Goal: Task Accomplishment & Management: Use online tool/utility

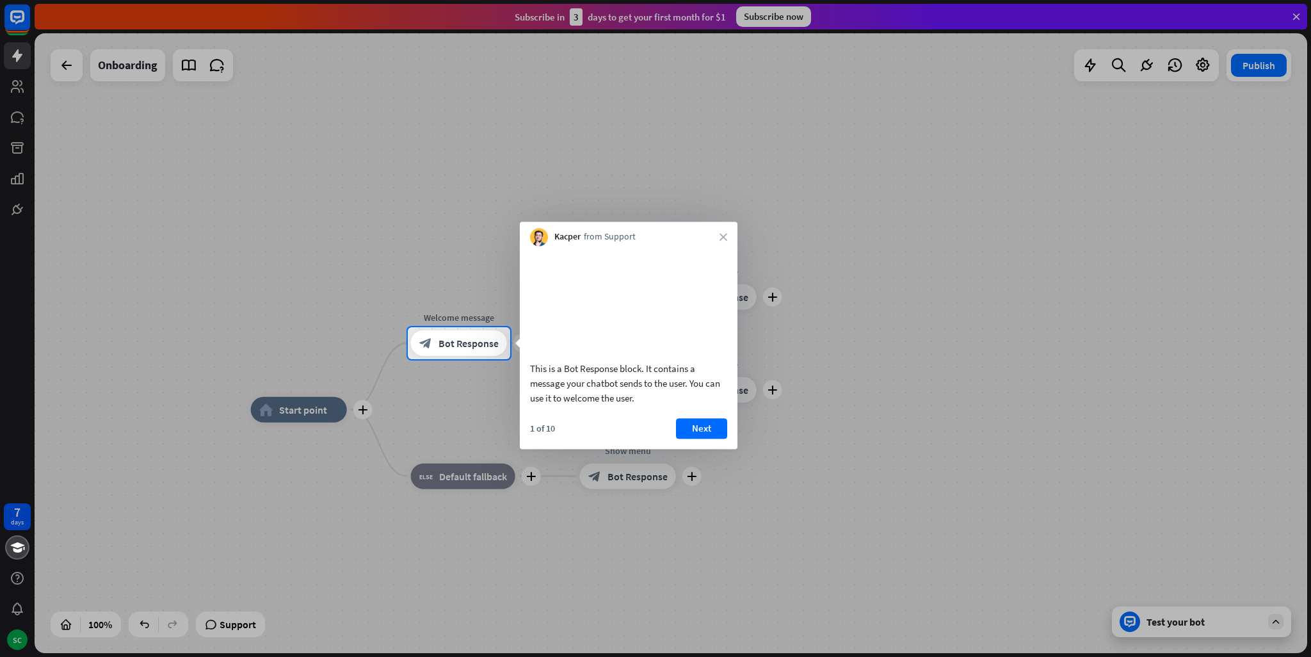
click at [717, 236] on div "Kacper from Support close" at bounding box center [629, 234] width 218 height 24
click at [722, 236] on icon "close" at bounding box center [724, 237] width 8 height 8
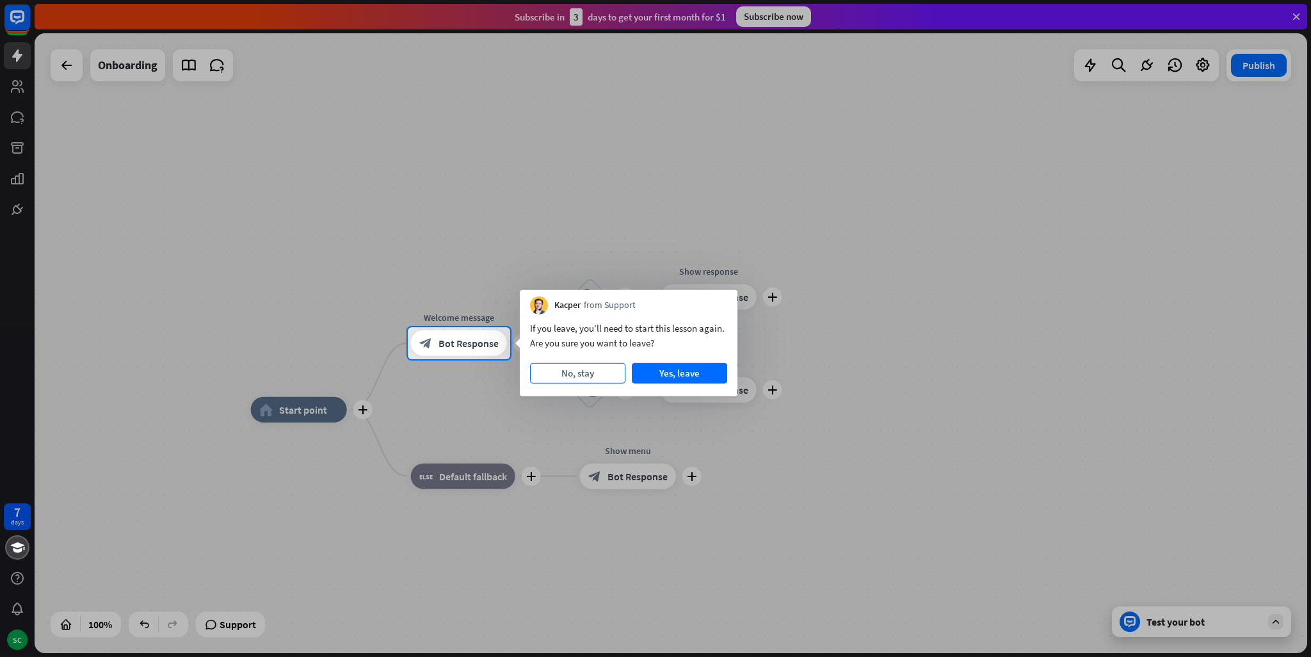
click at [569, 378] on button "No, stay" at bounding box center [577, 373] width 95 height 20
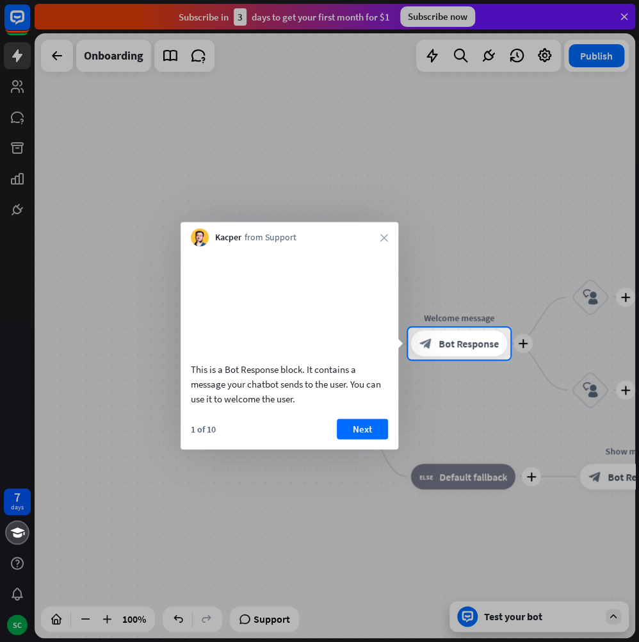
click at [405, 179] on div at bounding box center [319, 163] width 639 height 327
click at [362, 247] on div "This is a Bot Response block. It contains a message your chatbot sends to the u…" at bounding box center [290, 329] width 218 height 166
click at [370, 244] on div "Kacper from Support close" at bounding box center [290, 234] width 218 height 24
click at [377, 241] on div "Kacper from Support close" at bounding box center [290, 234] width 218 height 24
click at [383, 239] on icon "close" at bounding box center [384, 237] width 8 height 8
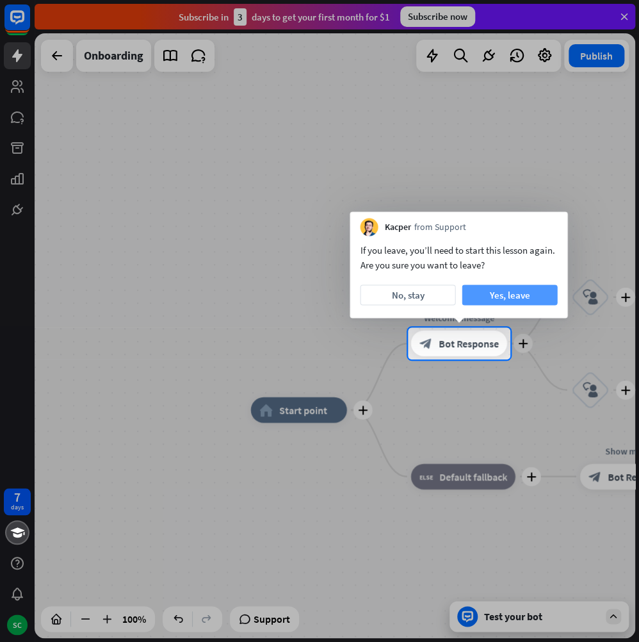
click at [499, 297] on button "Yes, leave" at bounding box center [509, 294] width 95 height 20
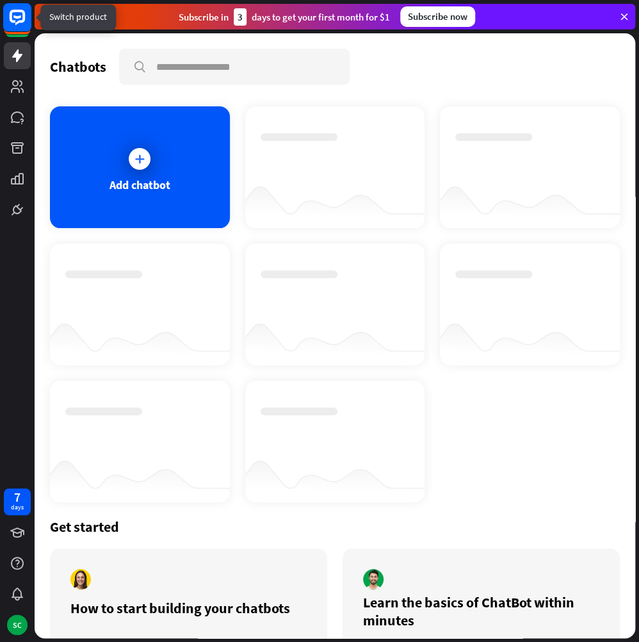
click at [7, 15] on rect at bounding box center [17, 17] width 28 height 28
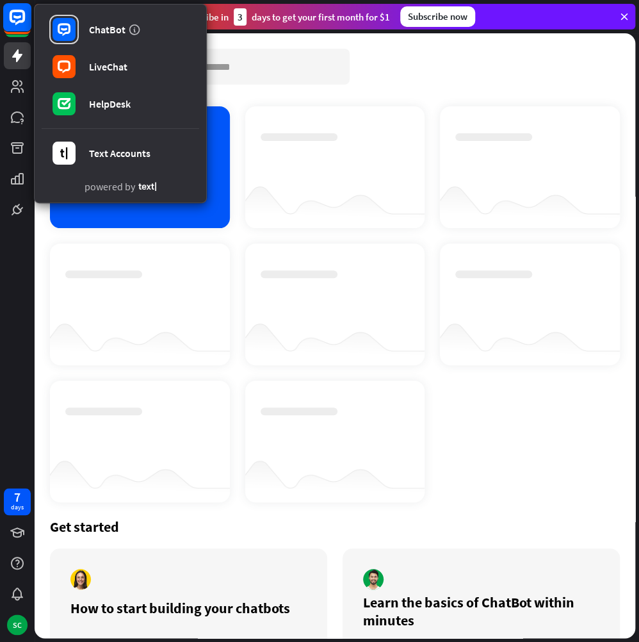
click at [7, 15] on rect at bounding box center [17, 17] width 28 height 28
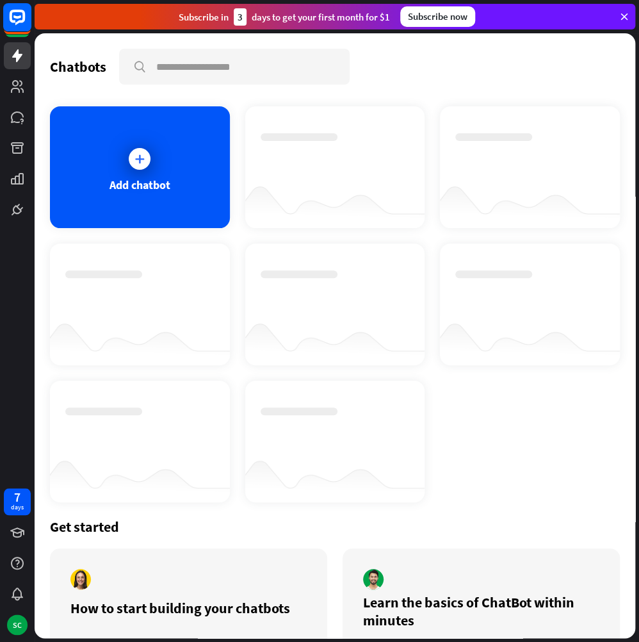
click at [20, 33] on rect at bounding box center [17, 21] width 27 height 27
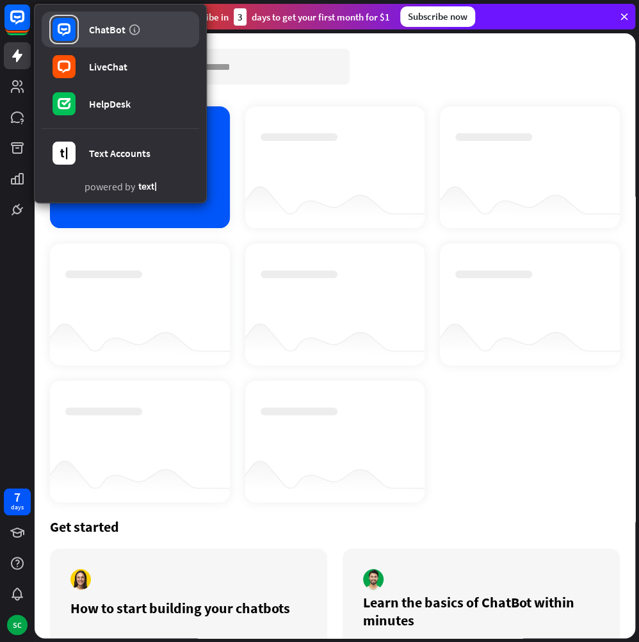
click at [85, 26] on link "ChatBot" at bounding box center [121, 30] width 158 height 36
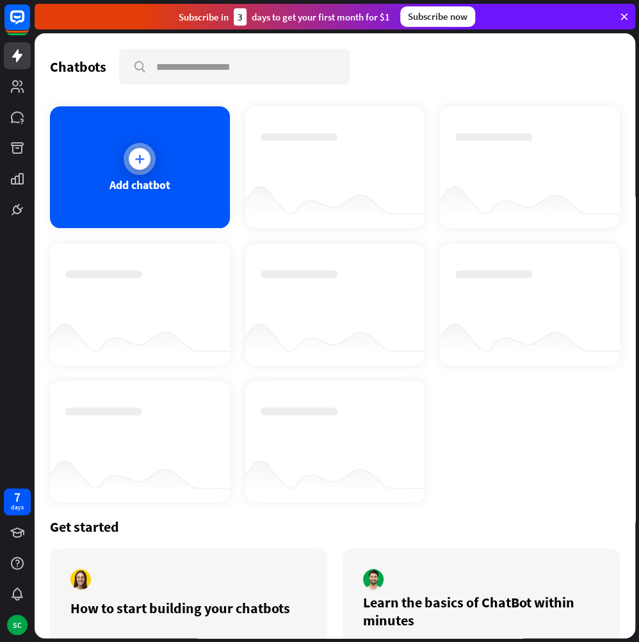
click at [128, 165] on div at bounding box center [140, 159] width 32 height 32
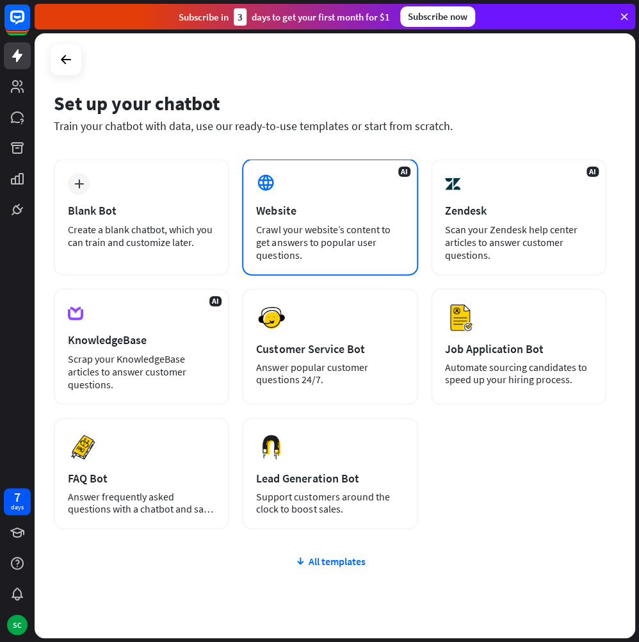
click at [309, 211] on div "Website" at bounding box center [329, 210] width 147 height 15
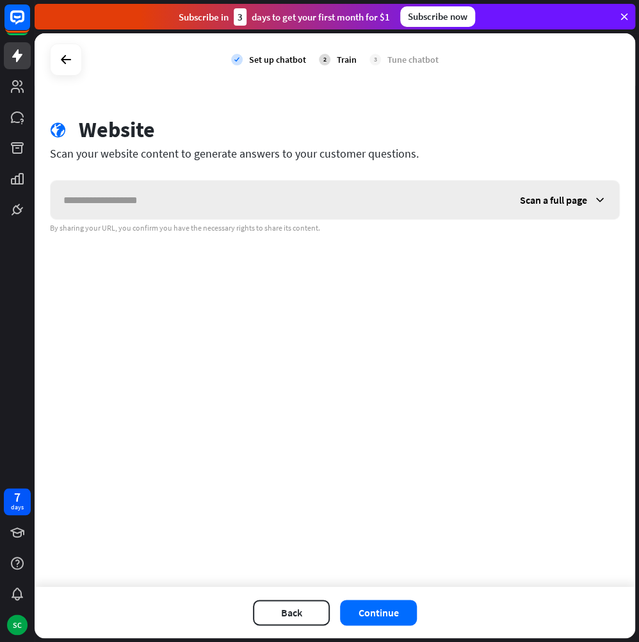
click at [118, 183] on input "text" at bounding box center [279, 200] width 457 height 38
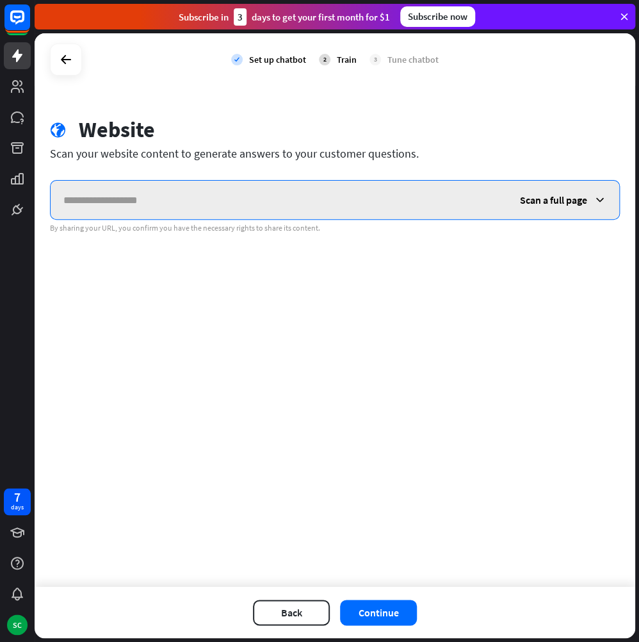
click at [156, 182] on input "text" at bounding box center [279, 200] width 457 height 38
paste input "**********"
type input "**********"
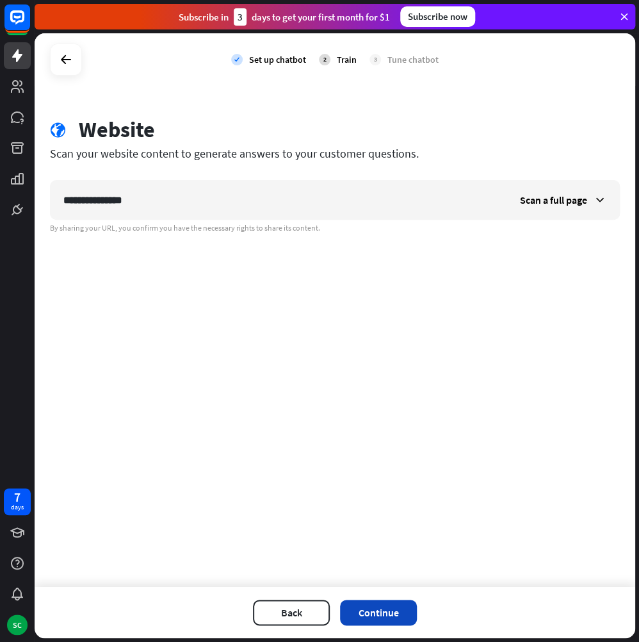
click at [394, 613] on button "Continue" at bounding box center [378, 612] width 77 height 26
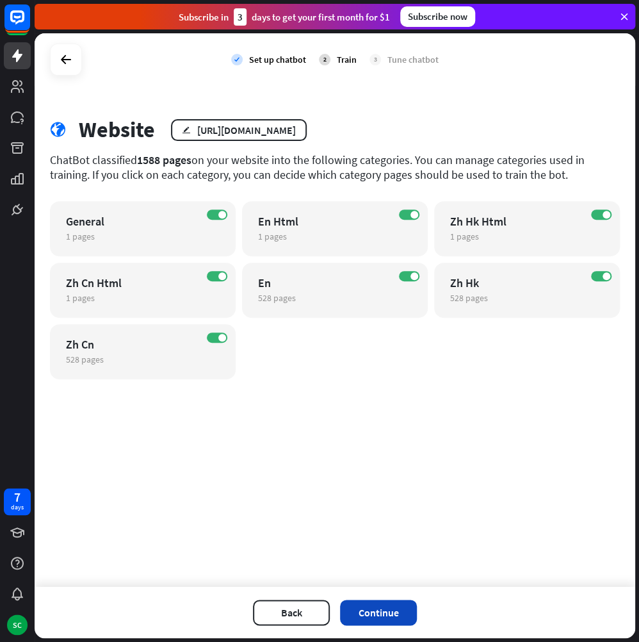
click at [405, 608] on button "Continue" at bounding box center [378, 612] width 77 height 26
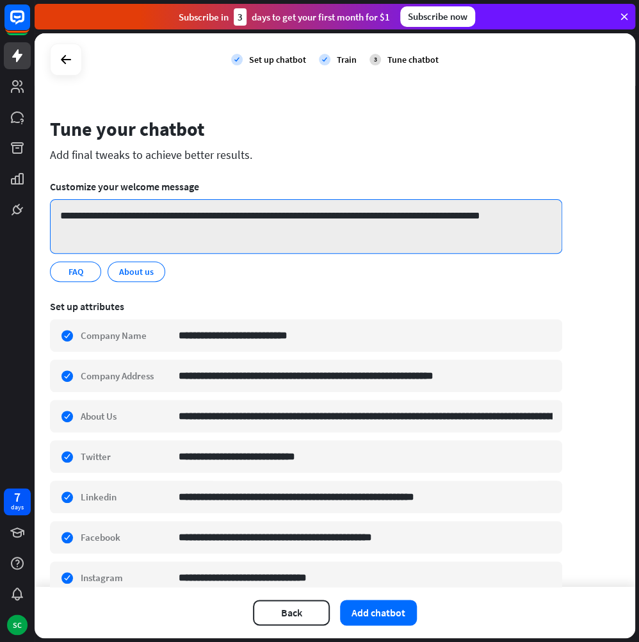
click at [530, 230] on textarea "**********" at bounding box center [306, 226] width 512 height 54
click at [362, 238] on textarea "**********" at bounding box center [306, 226] width 512 height 54
click at [127, 231] on textarea "**********" at bounding box center [306, 226] width 512 height 54
click at [160, 226] on textarea "**********" at bounding box center [306, 226] width 512 height 54
click at [259, 221] on textarea "**********" at bounding box center [306, 226] width 512 height 54
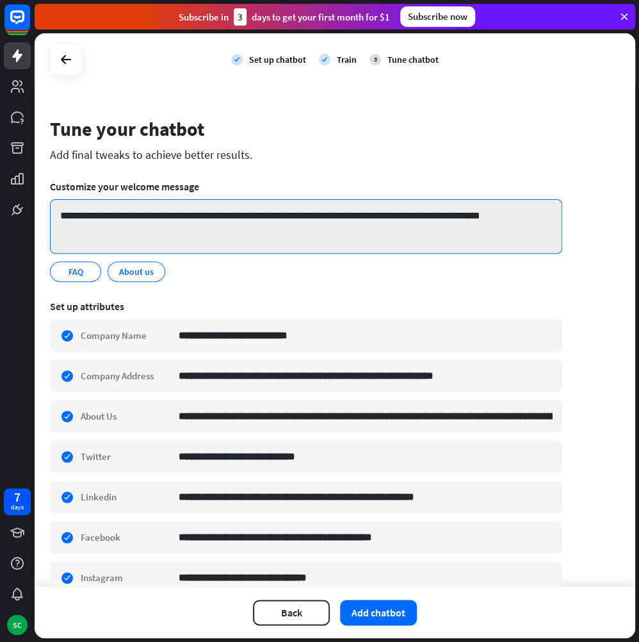
click at [441, 213] on textarea "**********" at bounding box center [306, 226] width 512 height 54
click at [245, 216] on textarea "**********" at bounding box center [306, 226] width 512 height 54
drag, startPoint x: 255, startPoint y: 218, endPoint x: -29, endPoint y: 236, distance: 284.9
click at [0, 236] on html "**********" at bounding box center [319, 321] width 639 height 642
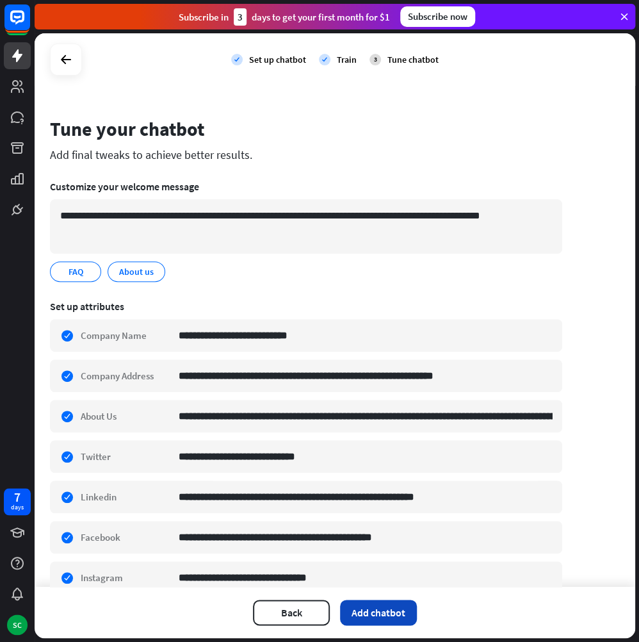
click at [353, 622] on button "Add chatbot" at bounding box center [378, 612] width 77 height 26
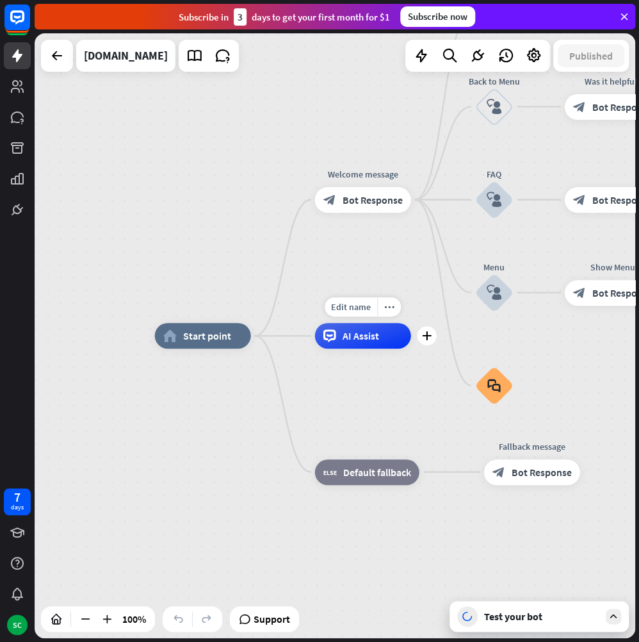
click at [347, 346] on div "AI Assist" at bounding box center [363, 336] width 96 height 26
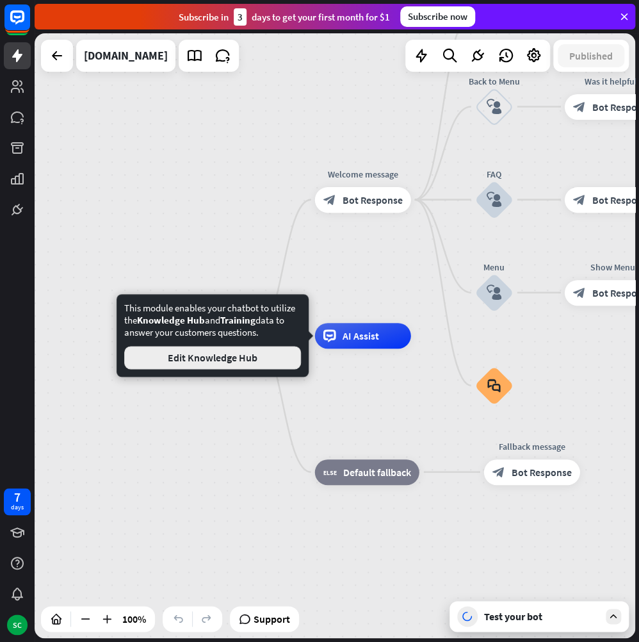
click at [268, 357] on button "Edit Knowledge Hub" at bounding box center [212, 357] width 177 height 23
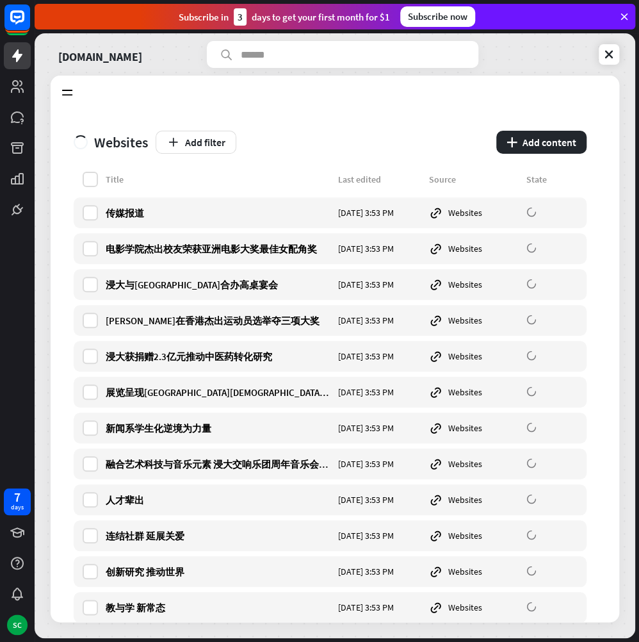
click at [389, 148] on div "Add filter" at bounding box center [322, 142] width 333 height 23
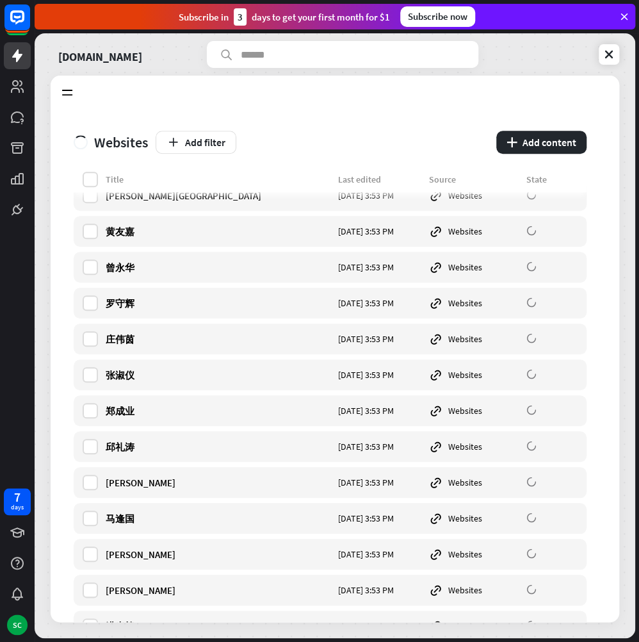
scroll to position [6723, 0]
drag, startPoint x: 142, startPoint y: 331, endPoint x: 102, endPoint y: 345, distance: 41.5
click at [102, 345] on div "[PERSON_NAME][DATE] 3:53 PM Websites" at bounding box center [330, 338] width 513 height 31
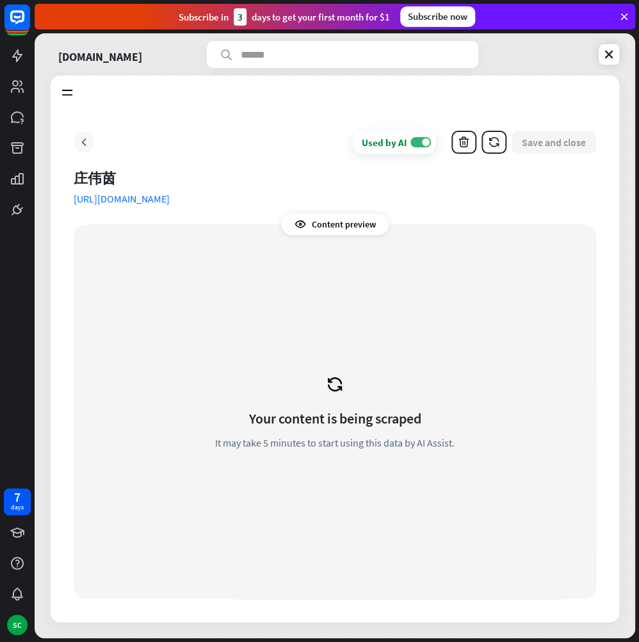
click at [86, 145] on icon at bounding box center [83, 142] width 13 height 13
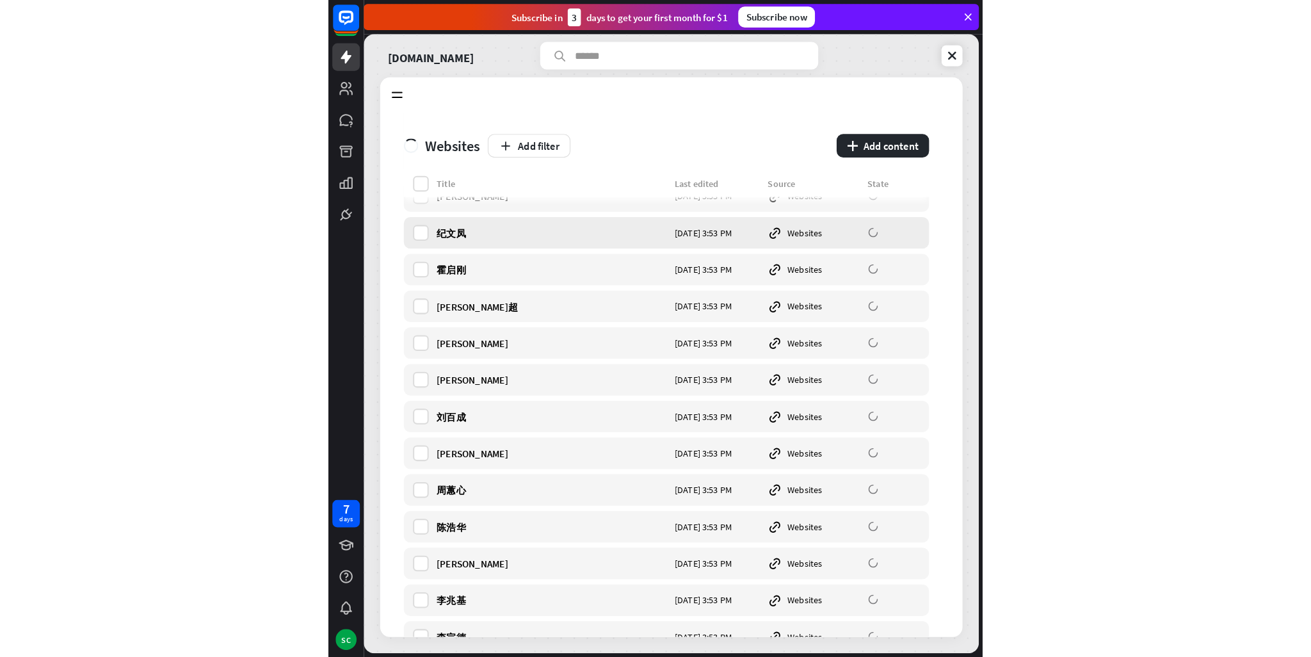
scroll to position [7812, 0]
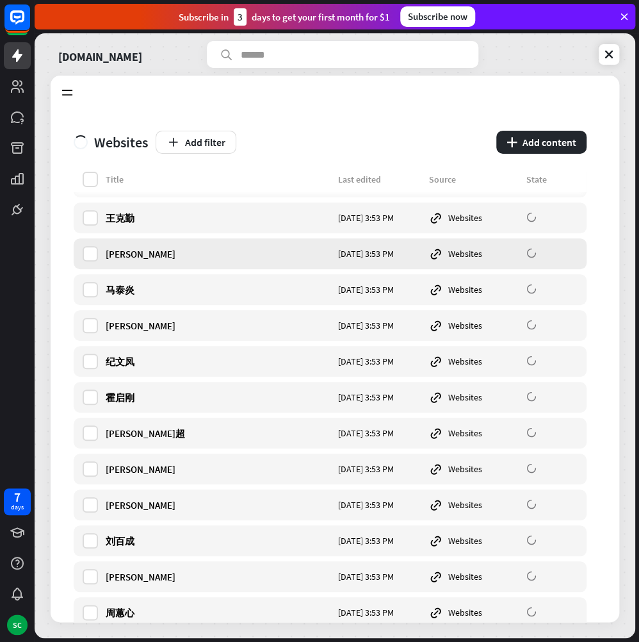
copy div "[PERSON_NAME]"
drag, startPoint x: 205, startPoint y: 257, endPoint x: 95, endPoint y: 262, distance: 109.6
click at [95, 262] on div "[PERSON_NAME] [DATE] 3:53 PM Websites" at bounding box center [330, 253] width 513 height 31
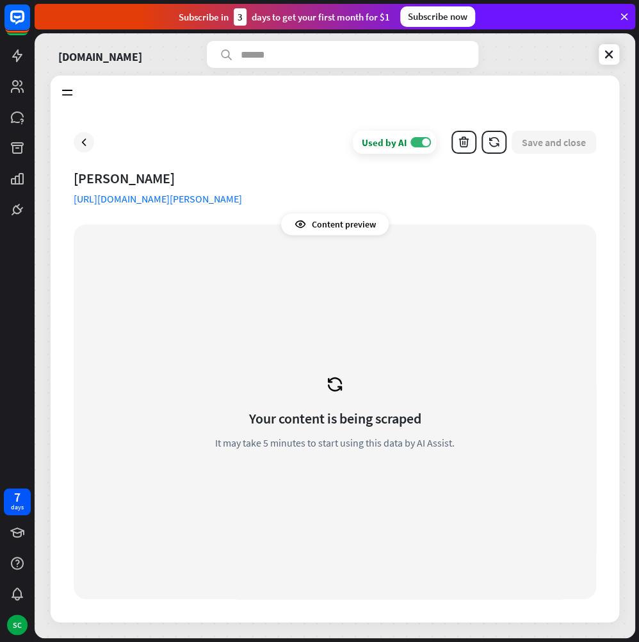
drag, startPoint x: 208, startPoint y: 175, endPoint x: 72, endPoint y: 180, distance: 136.5
click at [72, 180] on div "Used by AI ON Save and close [PERSON_NAME] [URL][DOMAIN_NAME][PERSON_NAME] Cont…" at bounding box center [335, 365] width 569 height 514
copy div "[PERSON_NAME]"
click at [343, 392] on icon at bounding box center [334, 384] width 19 height 19
click at [325, 369] on div "Your content is being scraped It may take 5 minutes to start using this data by…" at bounding box center [335, 411] width 492 height 344
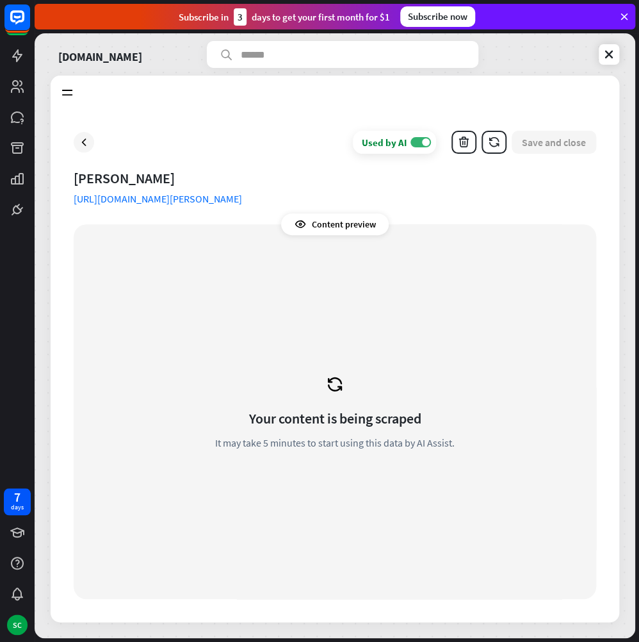
click at [325, 369] on div "Your content is being scraped It may take 5 minutes to start using this data by…" at bounding box center [335, 411] width 492 height 344
click at [88, 143] on icon at bounding box center [83, 142] width 13 height 13
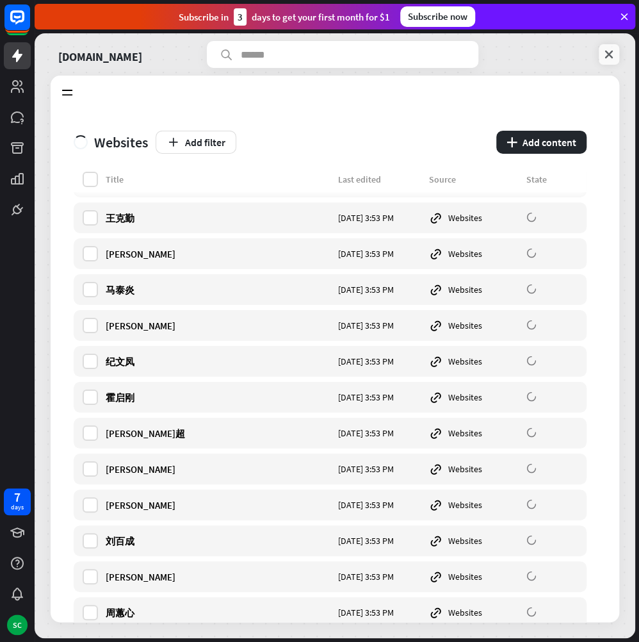
click at [615, 59] on link at bounding box center [609, 54] width 20 height 20
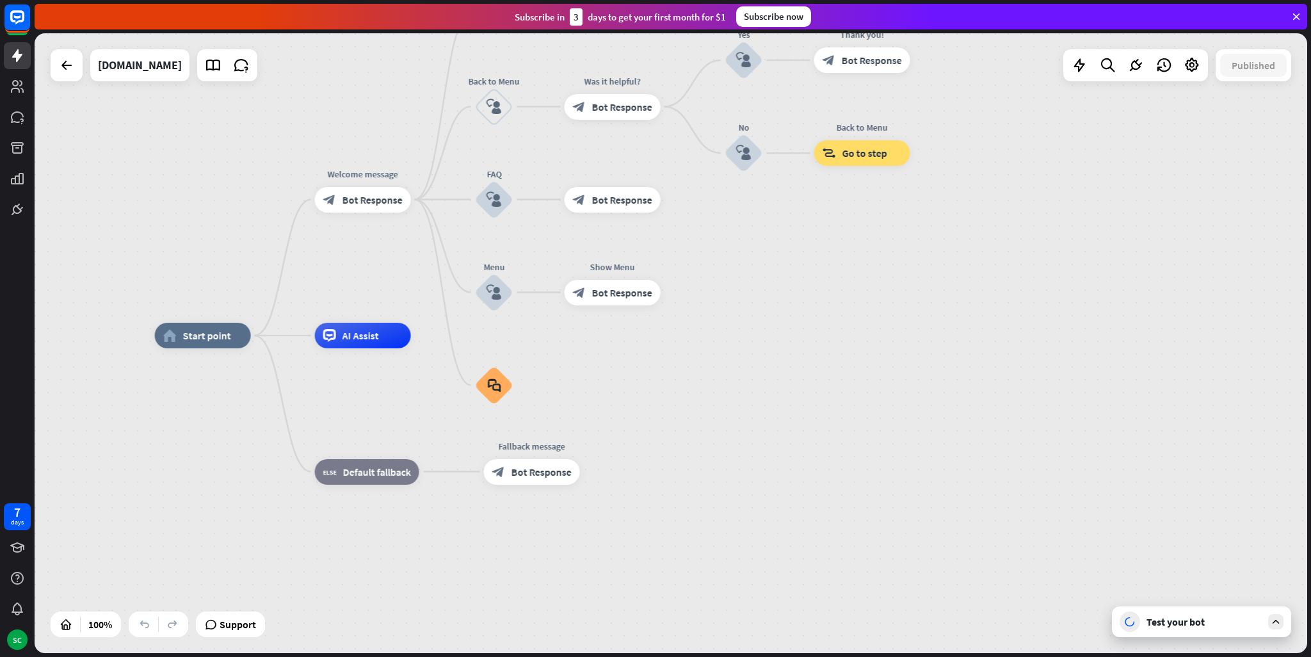
click at [1213, 622] on div "Test your bot" at bounding box center [1204, 621] width 115 height 13
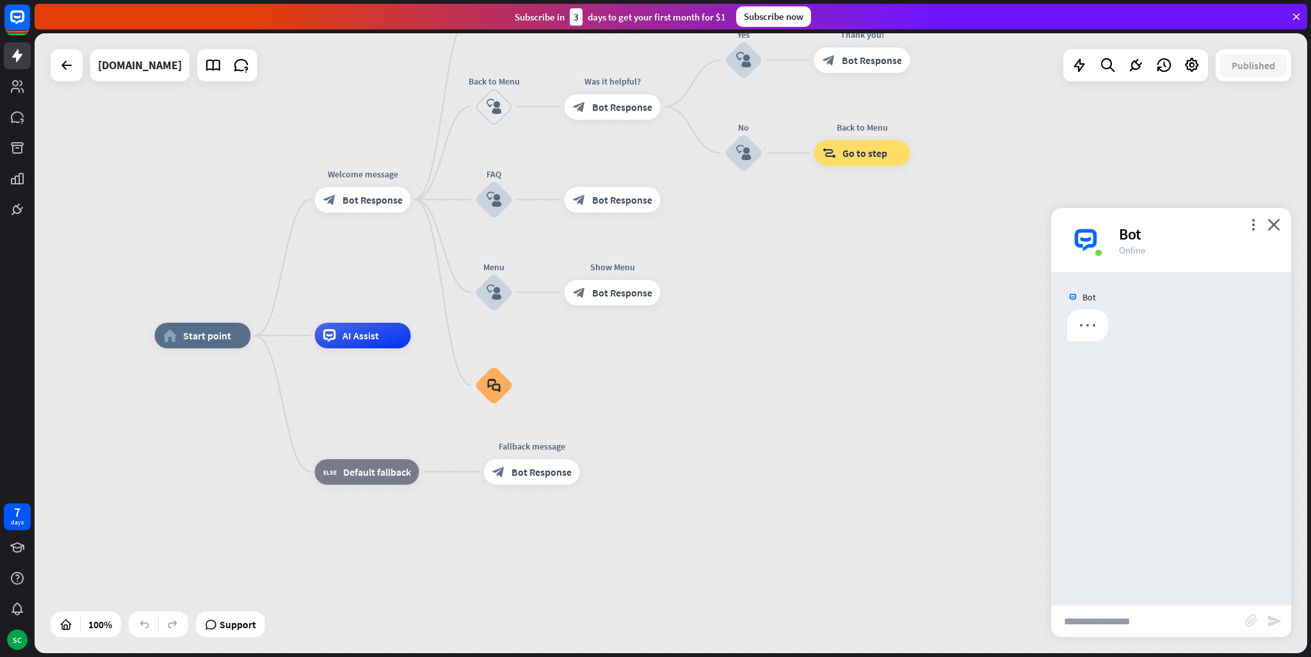
click at [1147, 624] on input "text" at bounding box center [1148, 621] width 194 height 32
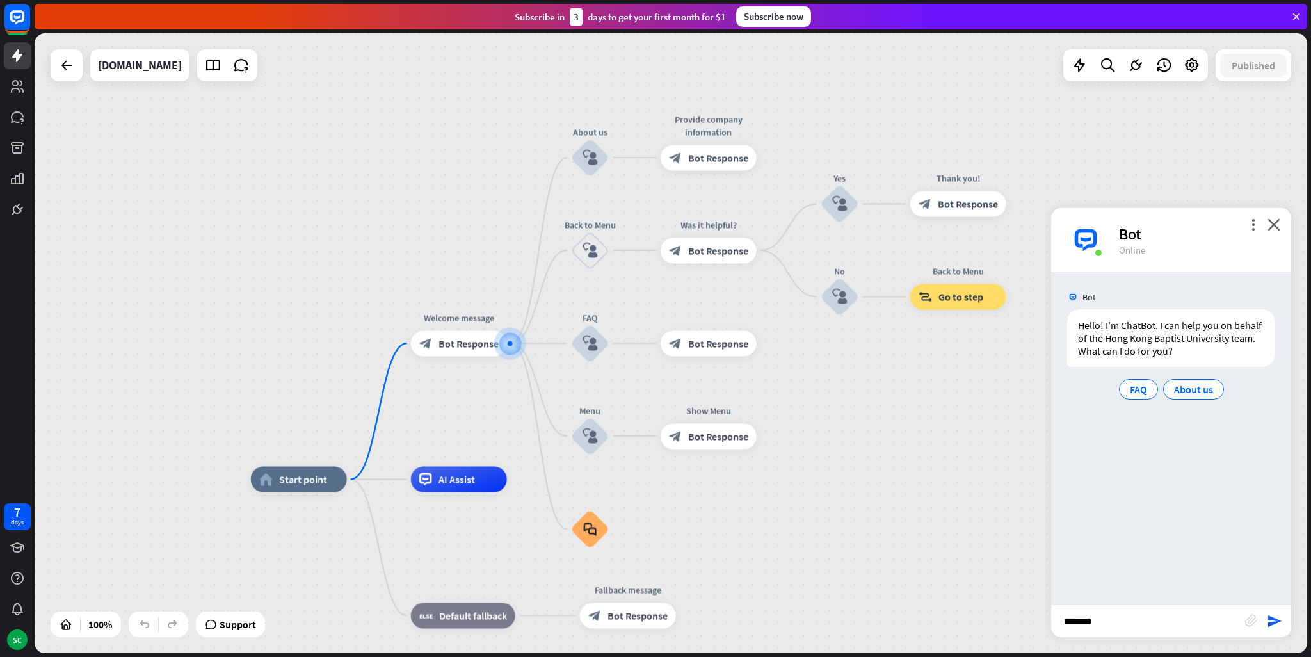
paste input "**********"
type input "**********"
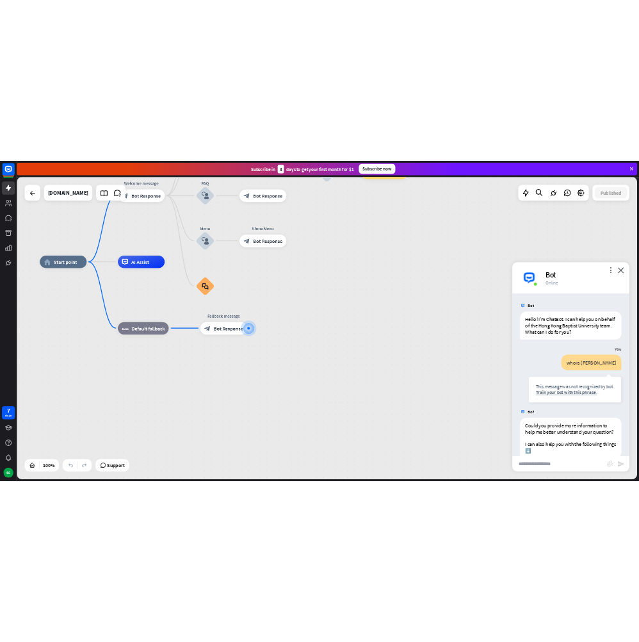
scroll to position [72, 0]
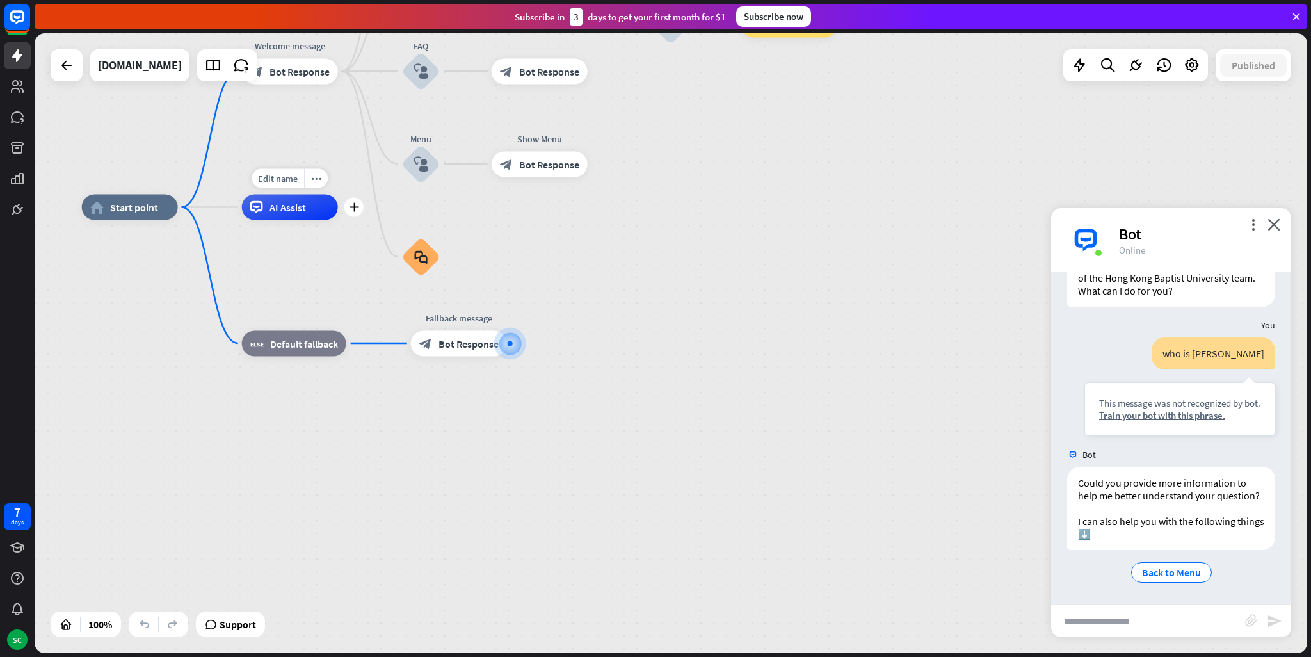
click at [284, 213] on span "AI Assist" at bounding box center [288, 207] width 36 height 13
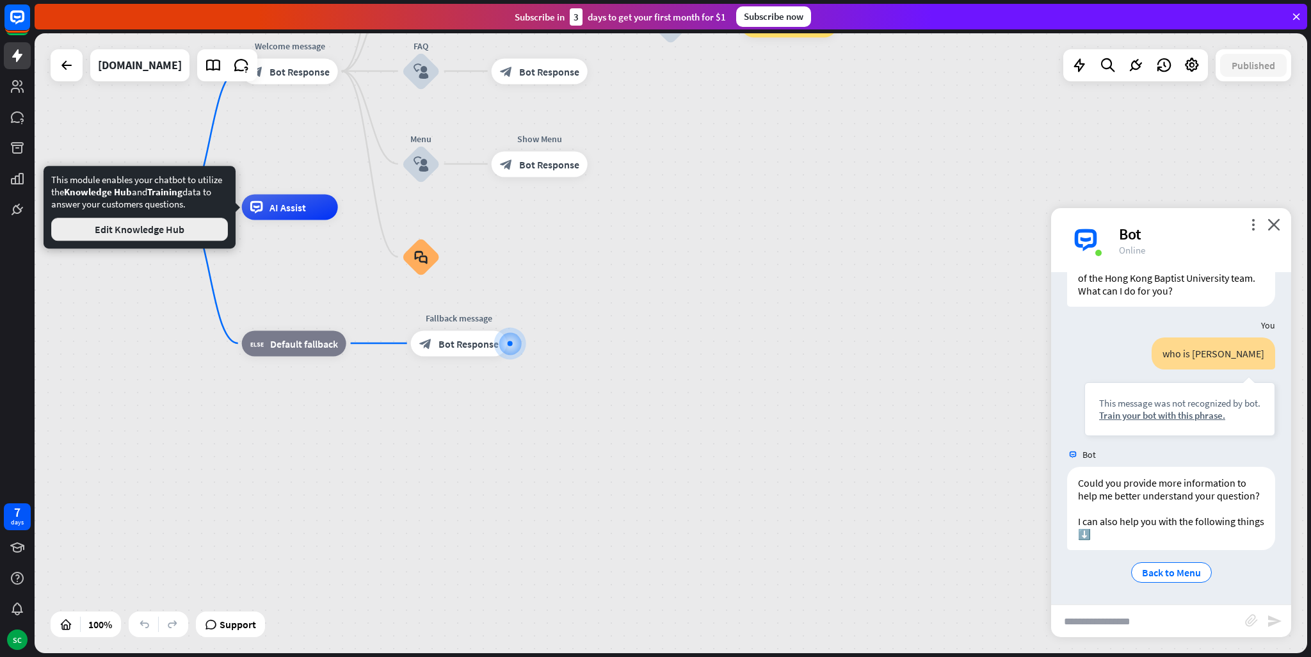
click at [161, 226] on button "Edit Knowledge Hub" at bounding box center [139, 229] width 177 height 23
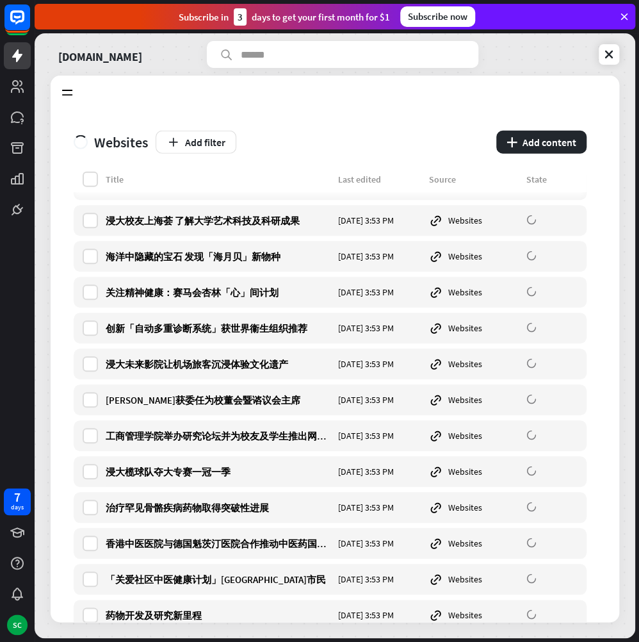
scroll to position [3202, 0]
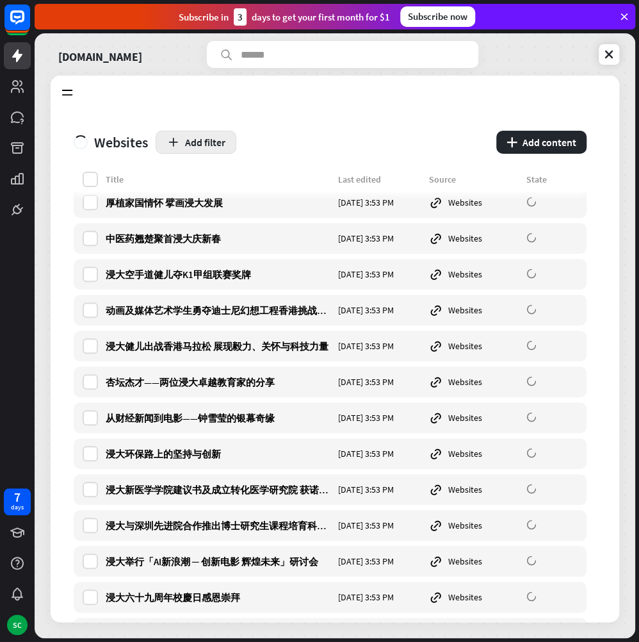
click at [234, 149] on button "Add filter" at bounding box center [196, 142] width 81 height 23
click at [93, 175] on label at bounding box center [90, 179] width 15 height 15
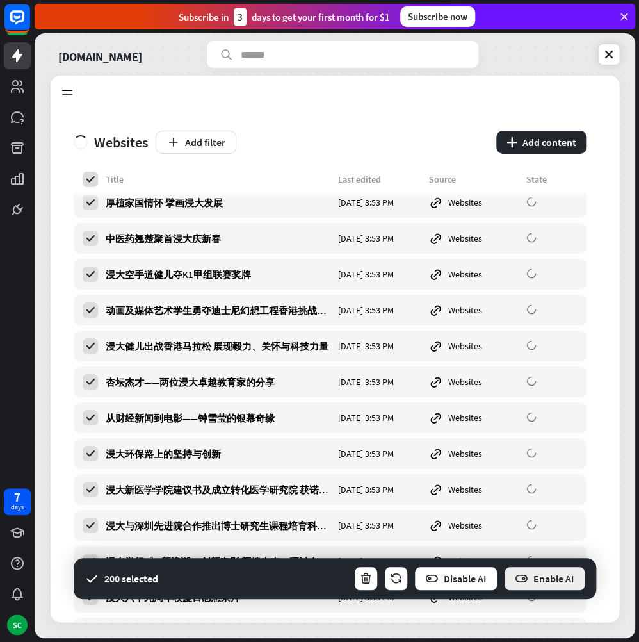
click at [569, 587] on button "Enable AI" at bounding box center [544, 578] width 83 height 26
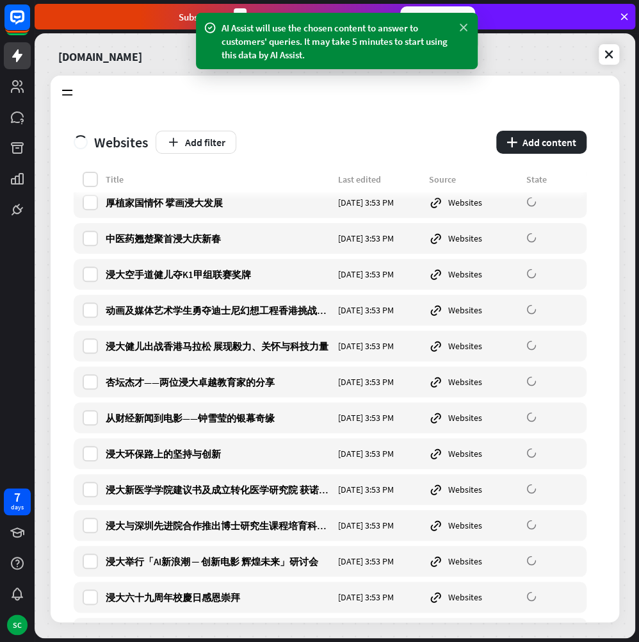
click at [466, 24] on icon at bounding box center [463, 27] width 13 height 13
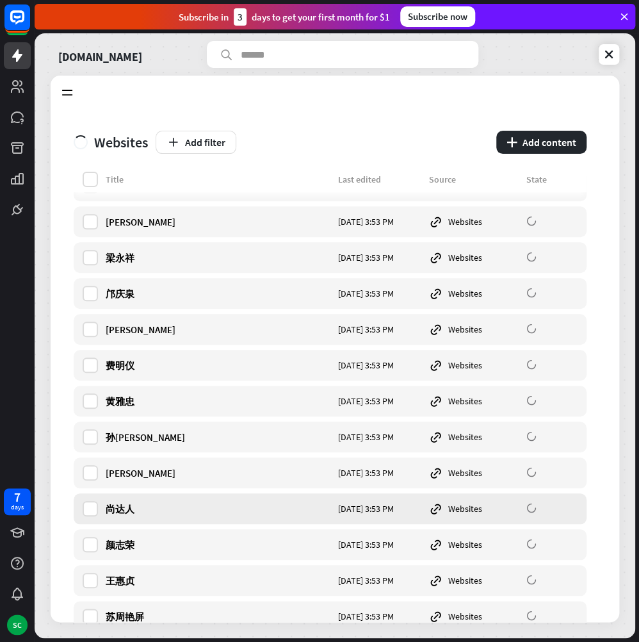
scroll to position [11526, 0]
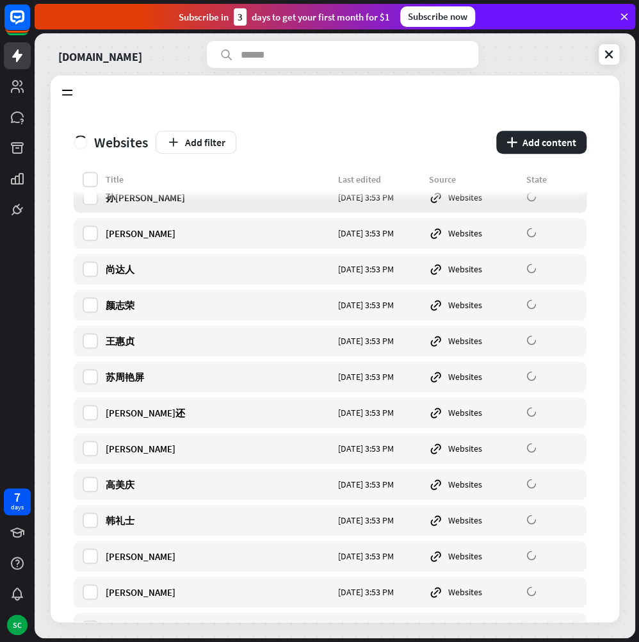
drag, startPoint x: 522, startPoint y: 184, endPoint x: 547, endPoint y: 204, distance: 31.5
click at [533, 191] on div "Title Last edited Source State" at bounding box center [330, 182] width 513 height 20
click at [547, 204] on div "[PERSON_NAME] [DATE] 3:53 PM Websites" at bounding box center [330, 197] width 513 height 31
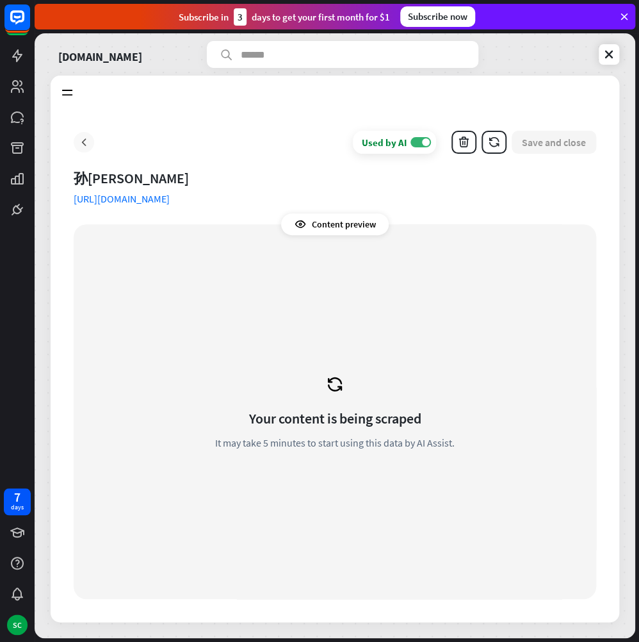
click at [79, 142] on icon at bounding box center [83, 142] width 13 height 13
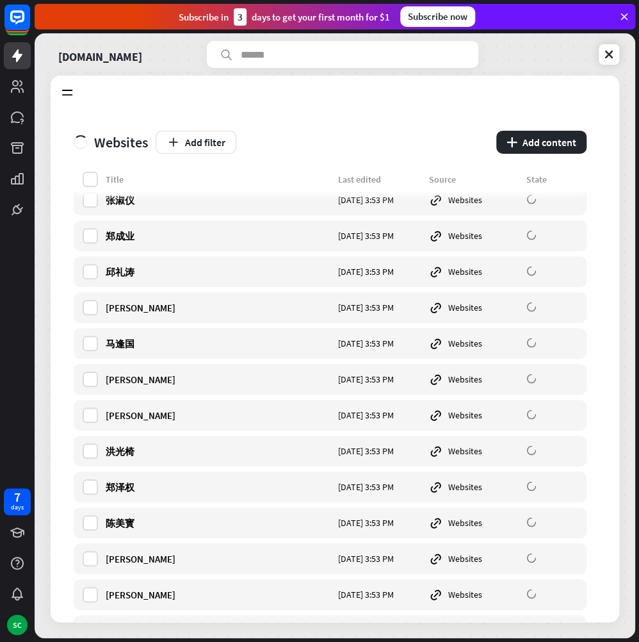
scroll to position [12678, 0]
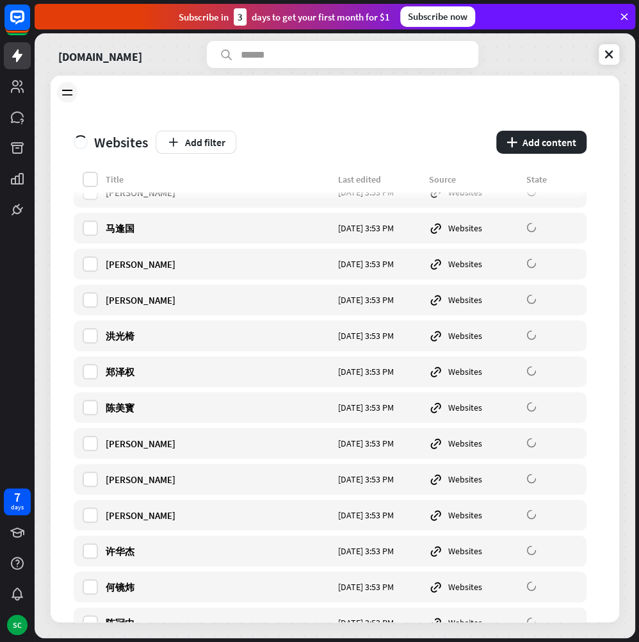
click at [60, 93] on icon at bounding box center [67, 92] width 14 height 14
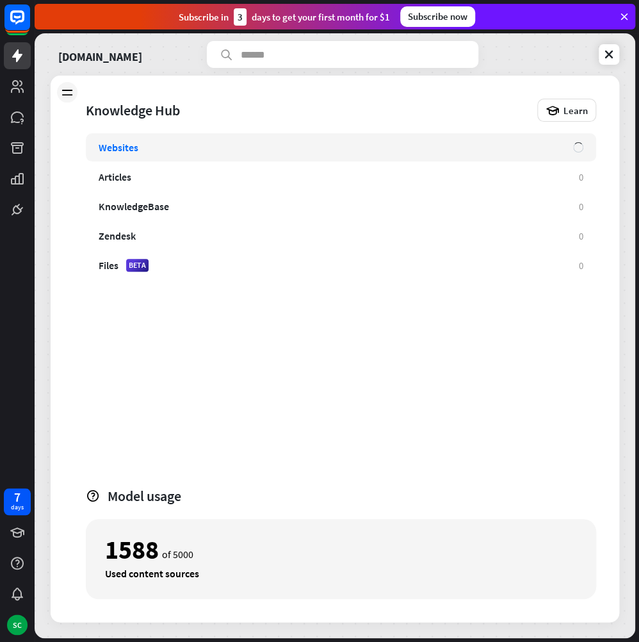
drag, startPoint x: 61, startPoint y: 92, endPoint x: 68, endPoint y: 90, distance: 6.7
click at [65, 91] on icon at bounding box center [67, 92] width 14 height 14
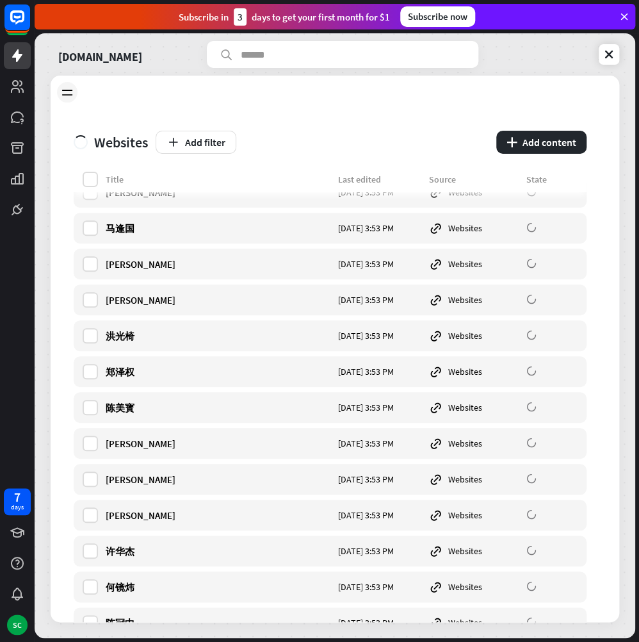
click at [71, 90] on icon at bounding box center [67, 92] width 14 height 14
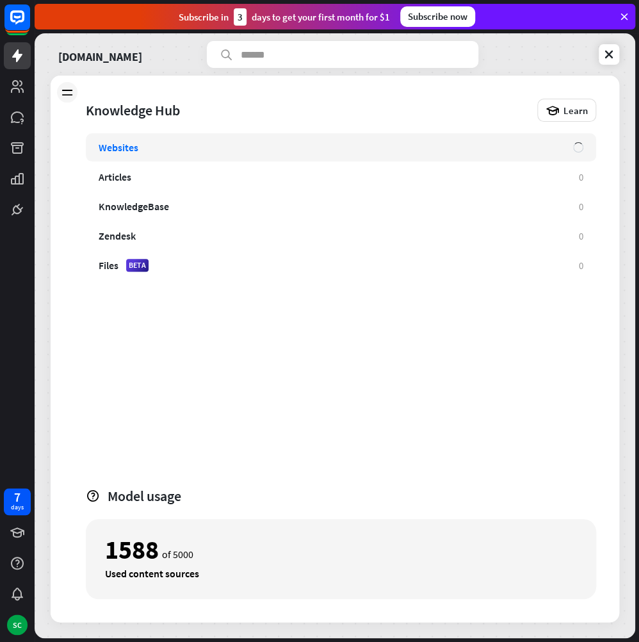
click at [71, 90] on icon at bounding box center [67, 92] width 14 height 14
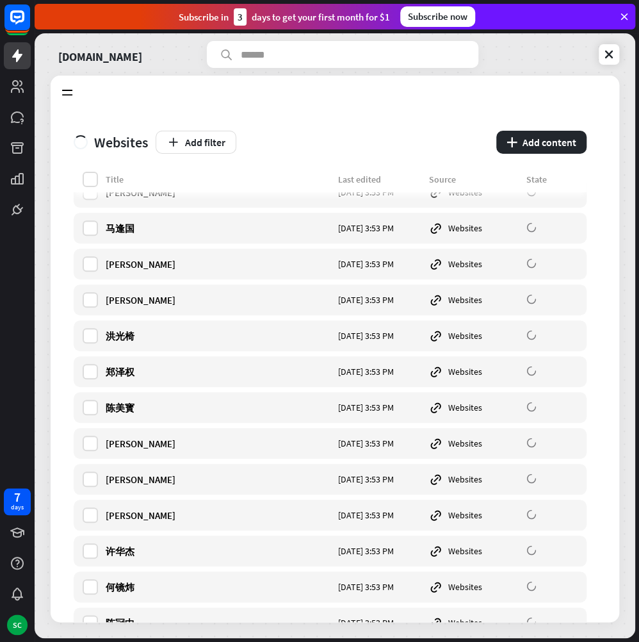
drag, startPoint x: 343, startPoint y: 652, endPoint x: 320, endPoint y: 652, distance: 23.1
drag, startPoint x: 320, startPoint y: 652, endPoint x: 63, endPoint y: 86, distance: 621.8
click at [63, 86] on icon at bounding box center [67, 92] width 14 height 14
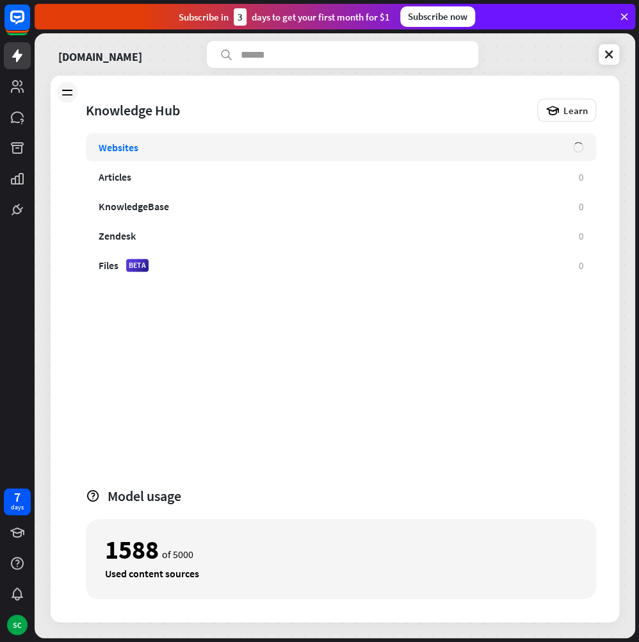
click at [170, 557] on div "1588 of 5000" at bounding box center [341, 550] width 472 height 22
click at [170, 553] on div "1588 of 5000" at bounding box center [341, 550] width 472 height 22
click at [161, 549] on div "1588 of 5000" at bounding box center [341, 550] width 472 height 22
click at [69, 88] on icon at bounding box center [67, 92] width 14 height 14
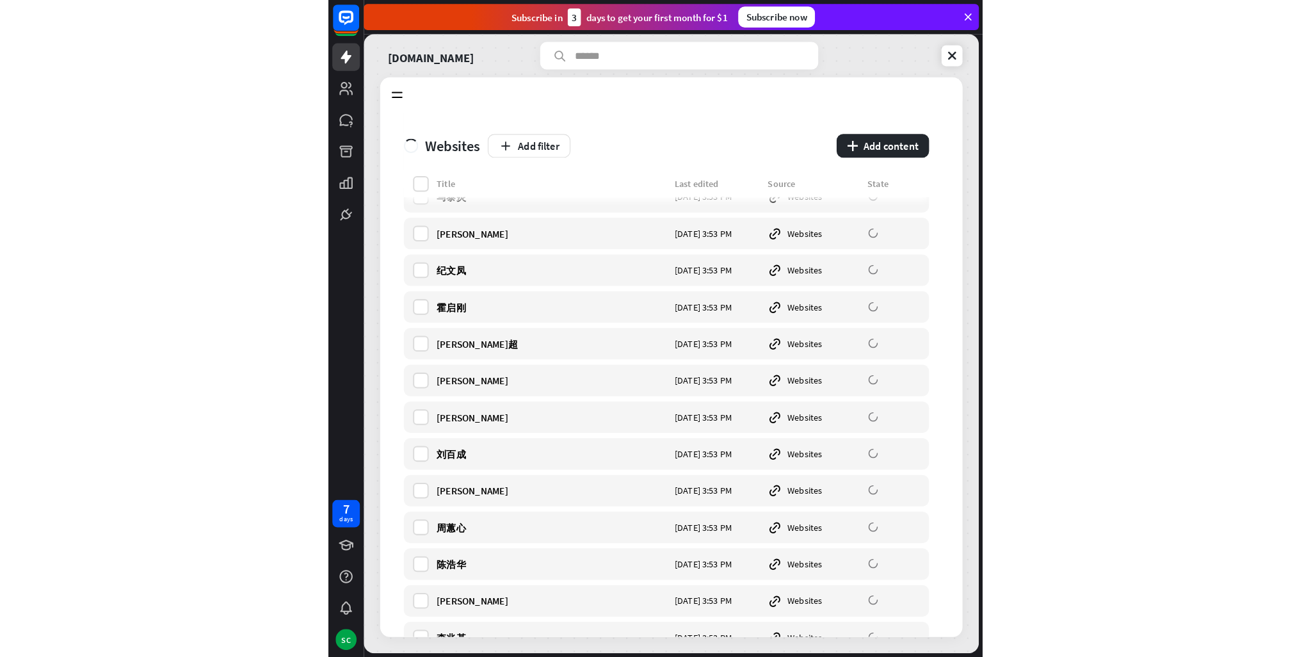
scroll to position [21113, 0]
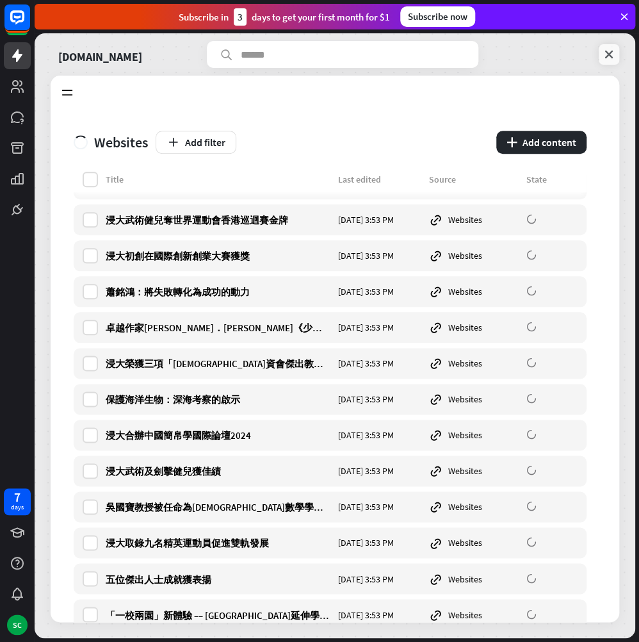
click at [610, 51] on icon at bounding box center [609, 54] width 13 height 13
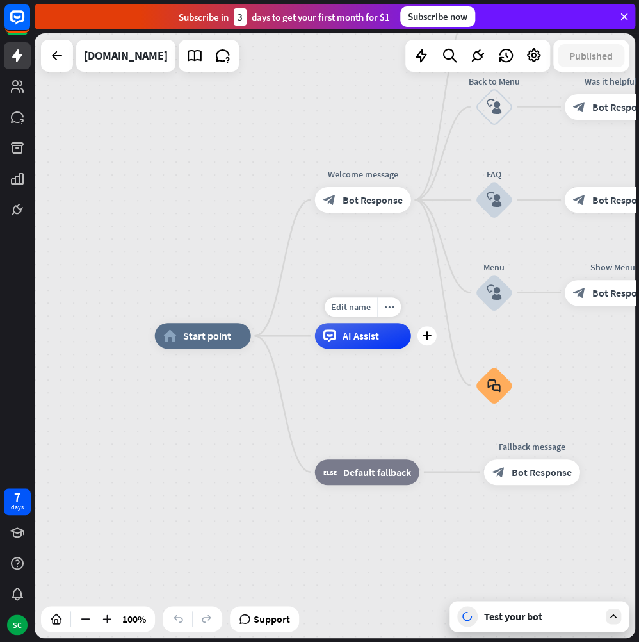
click at [353, 344] on div "AI Assist" at bounding box center [363, 336] width 96 height 26
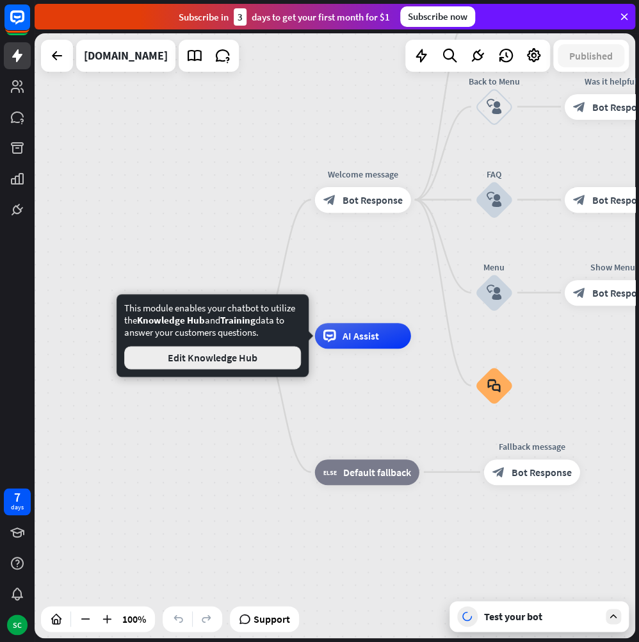
click at [259, 362] on button "Edit Knowledge Hub" at bounding box center [212, 357] width 177 height 23
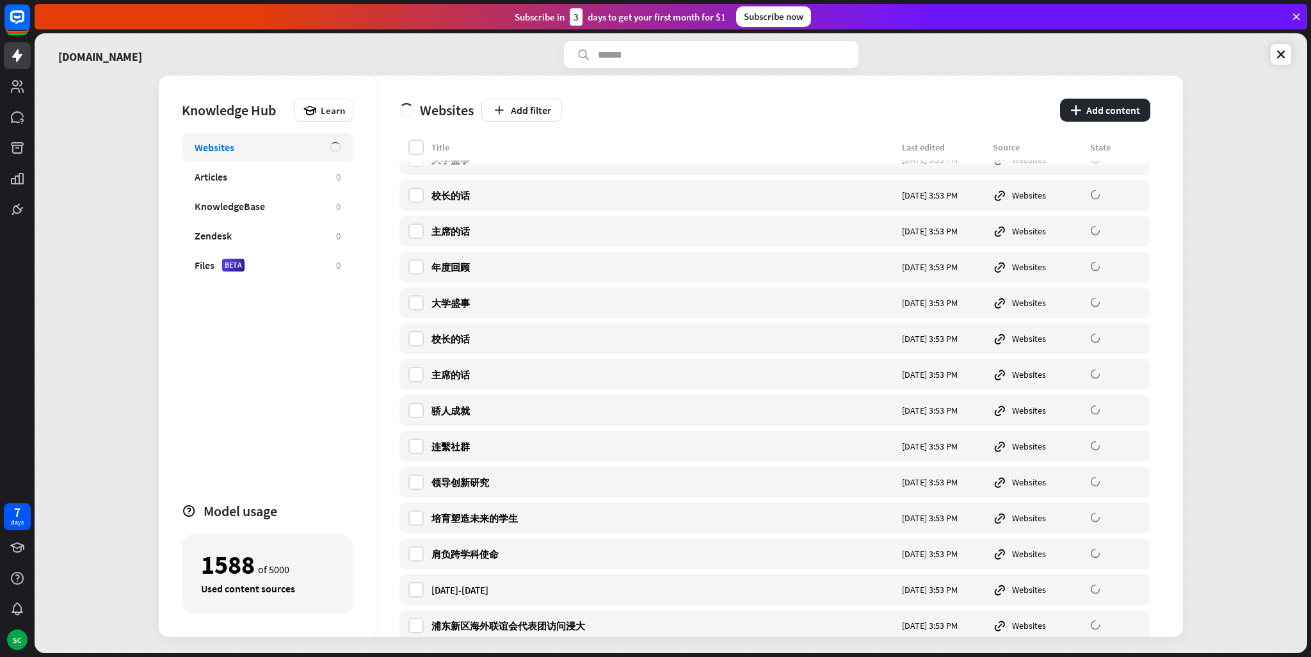
scroll to position [1665, 0]
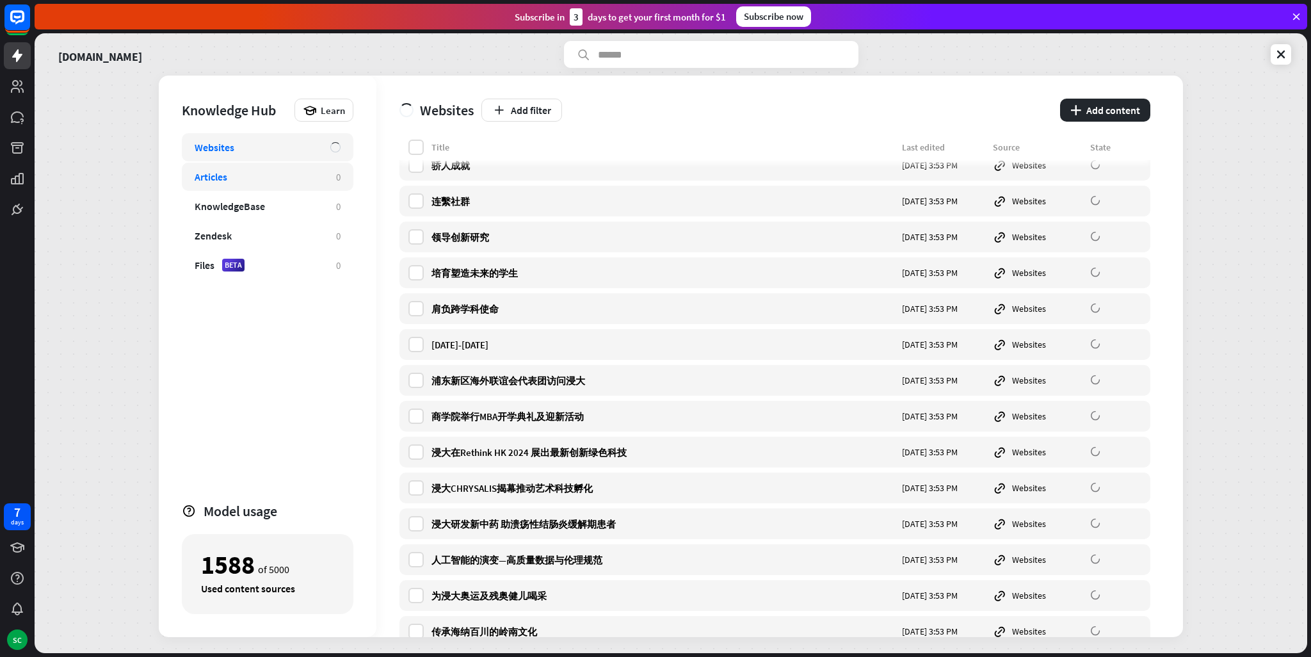
click at [277, 165] on div "Articles 0" at bounding box center [268, 177] width 172 height 28
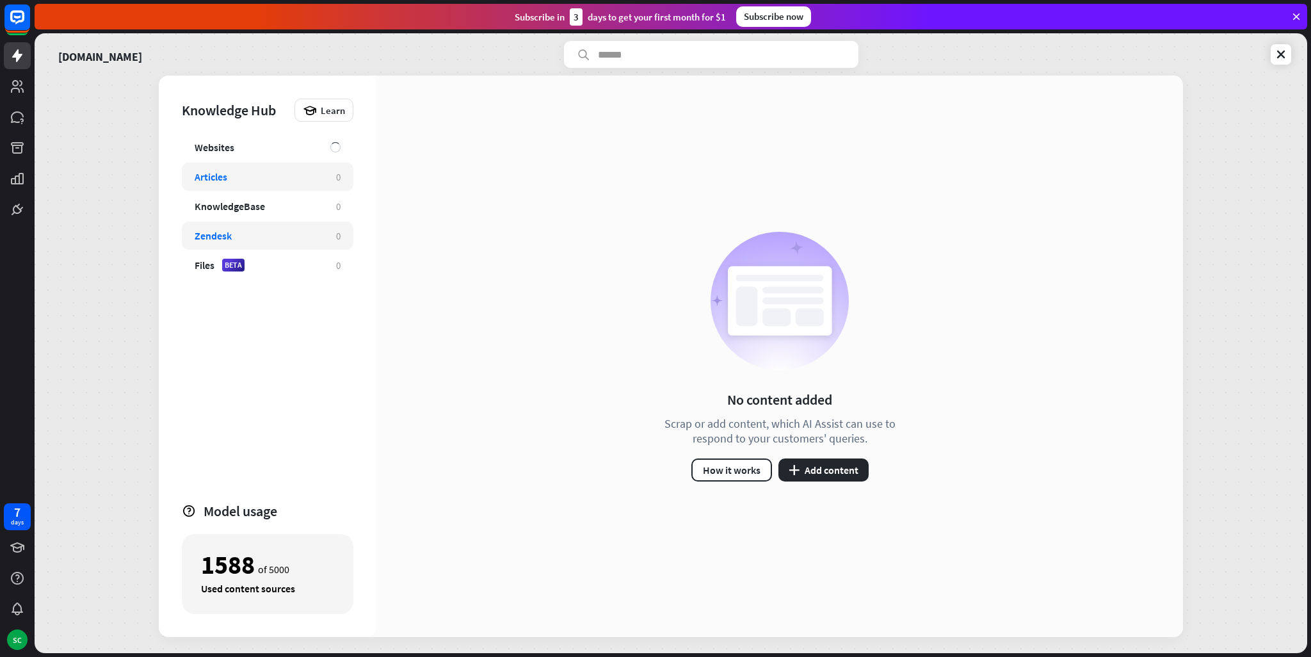
click at [310, 223] on div "Zendesk 0" at bounding box center [268, 236] width 172 height 28
click at [320, 206] on div "KnowledgeBase" at bounding box center [259, 206] width 129 height 13
click at [320, 203] on div "KnowledgeBase" at bounding box center [259, 206] width 129 height 13
click at [328, 132] on div "Knowledge Hub Learn Websites Articles 0 KnowledgeBase 0 Zendesk 0 Files BETA 0 …" at bounding box center [268, 357] width 218 height 562
click at [318, 142] on div "Websites" at bounding box center [268, 147] width 172 height 28
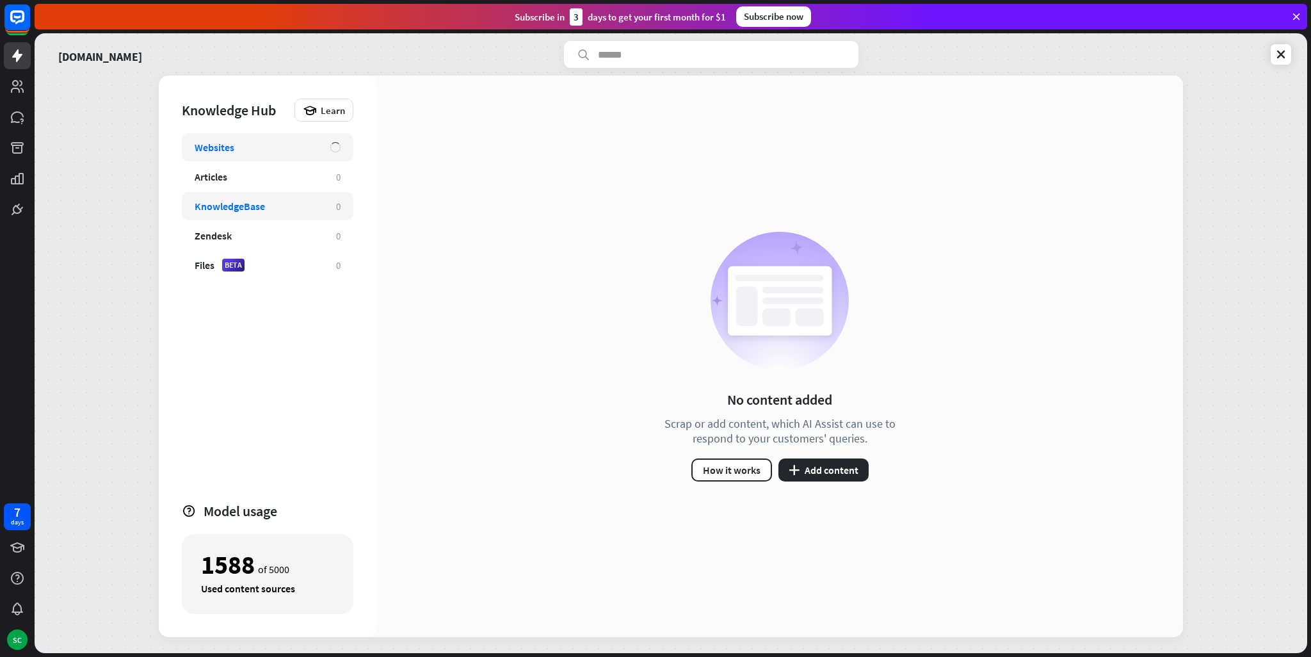
click at [313, 142] on div "Websites" at bounding box center [256, 147] width 123 height 13
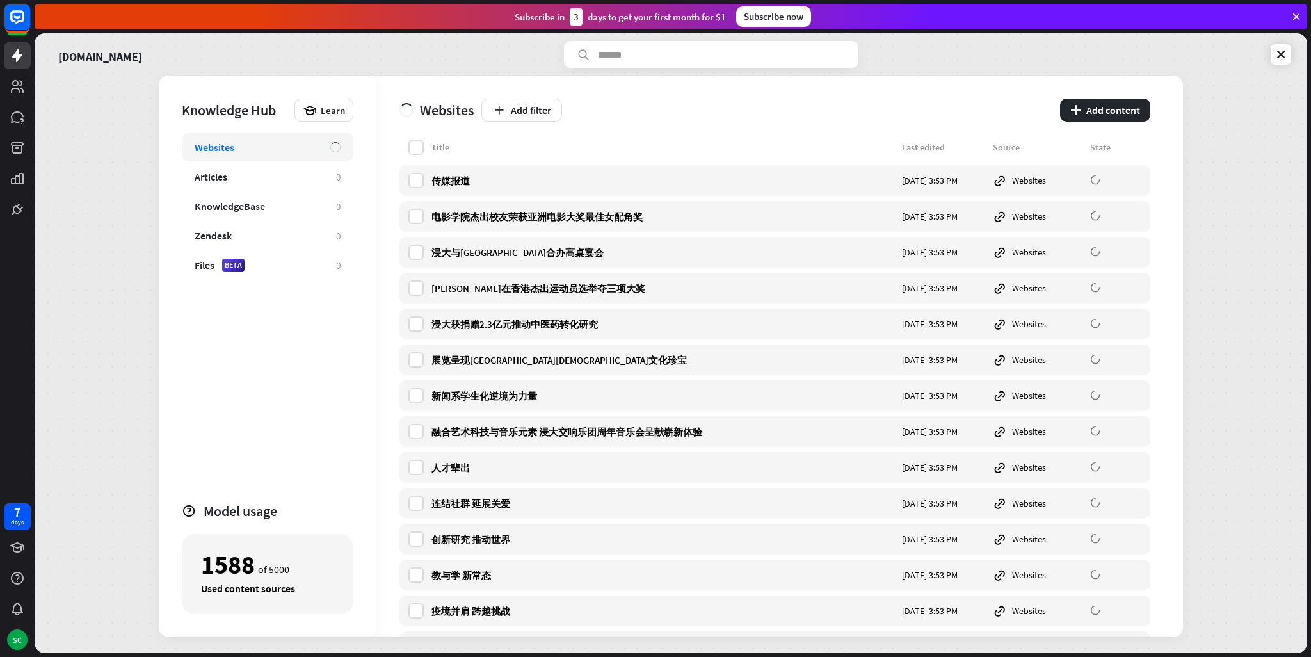
click at [1296, 67] on div "[DOMAIN_NAME] Knowledge Hub Learn Websites Articles 0 KnowledgeBase 0 Zendesk 0…" at bounding box center [671, 343] width 1273 height 620
click at [1286, 52] on icon at bounding box center [1281, 54] width 13 height 13
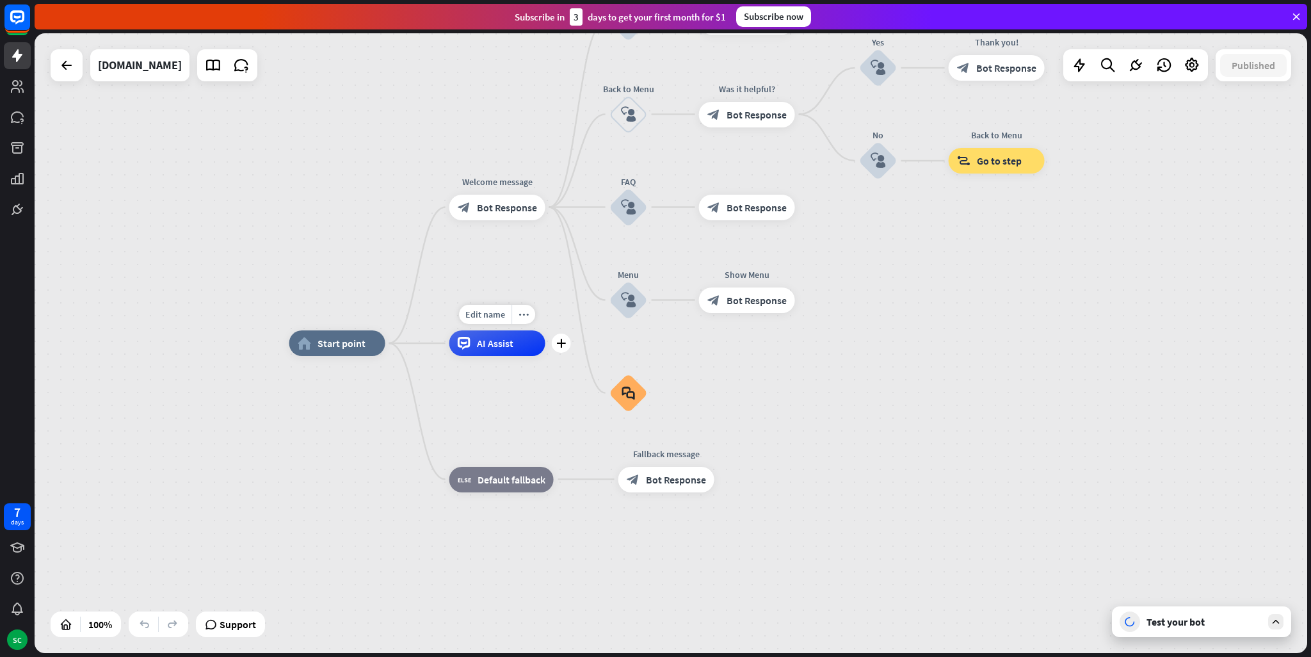
click at [506, 356] on div "Edit name more_horiz plus AI Assist" at bounding box center [498, 343] width 96 height 26
click at [531, 349] on div "AI Assist" at bounding box center [498, 343] width 96 height 26
click at [1193, 396] on div "home_2 Start point Welcome message block_bot_response Bot Response About us blo…" at bounding box center [925, 653] width 1273 height 620
click at [490, 344] on span "AI Assist" at bounding box center [495, 343] width 36 height 13
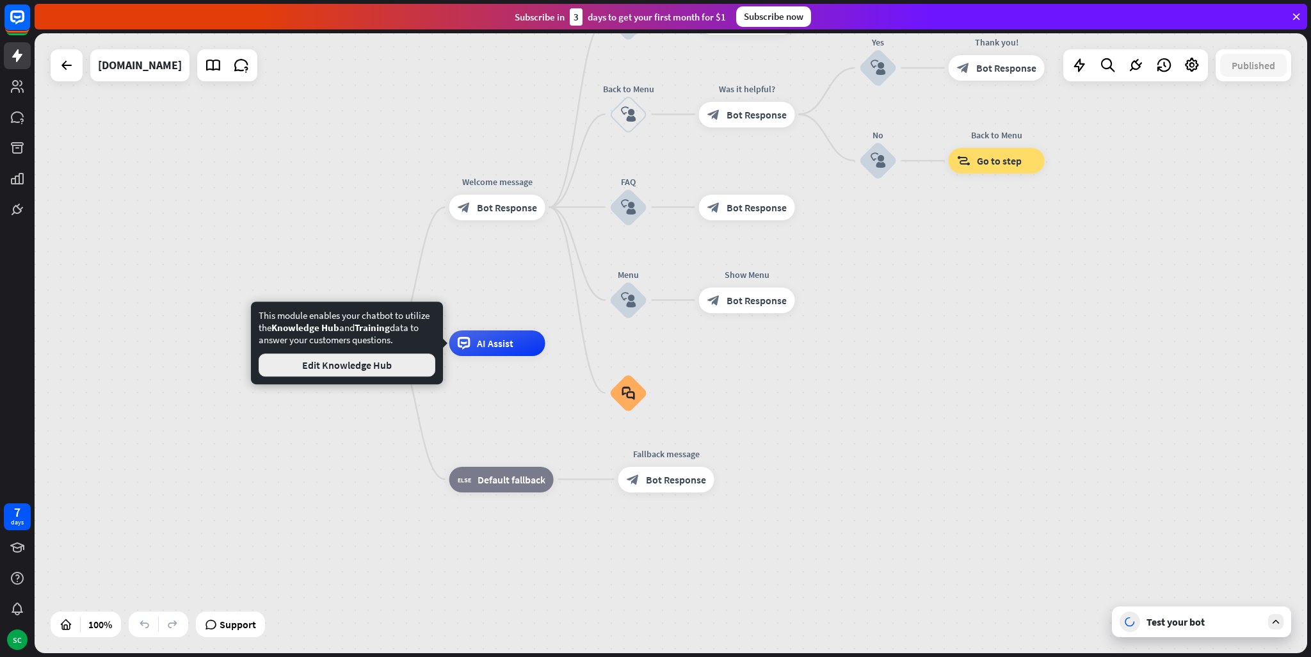
click at [384, 362] on button "Edit Knowledge Hub" at bounding box center [347, 364] width 177 height 23
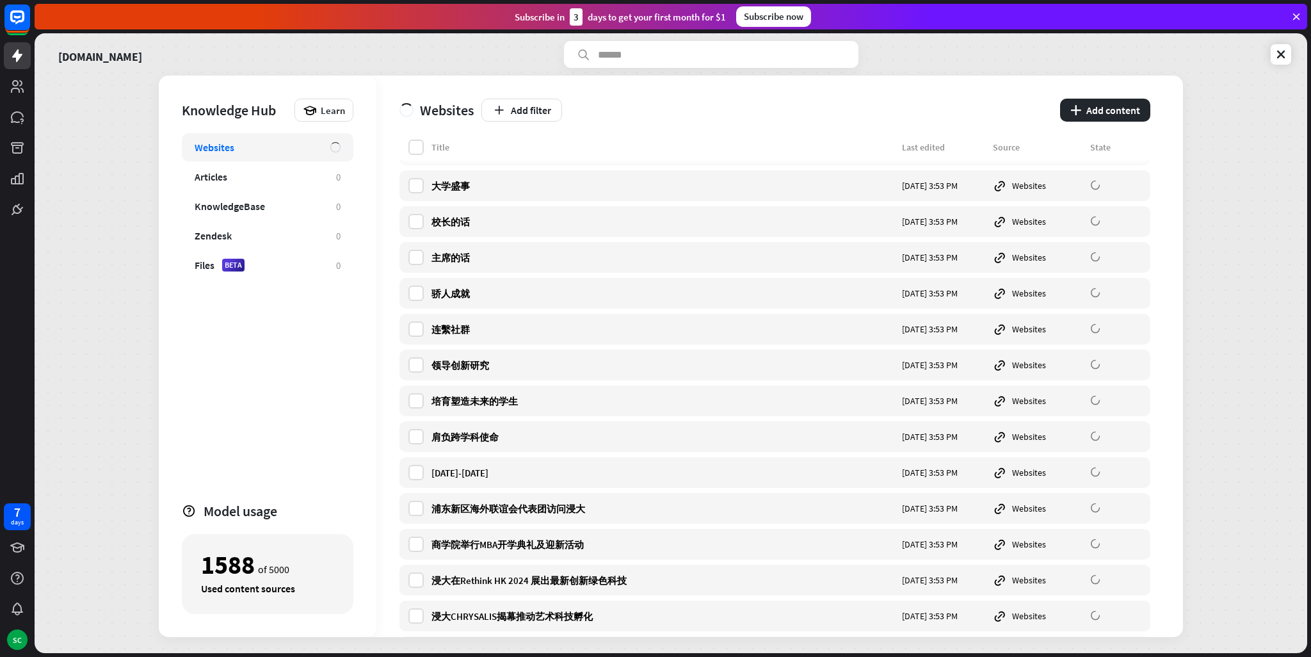
scroll to position [1985, 0]
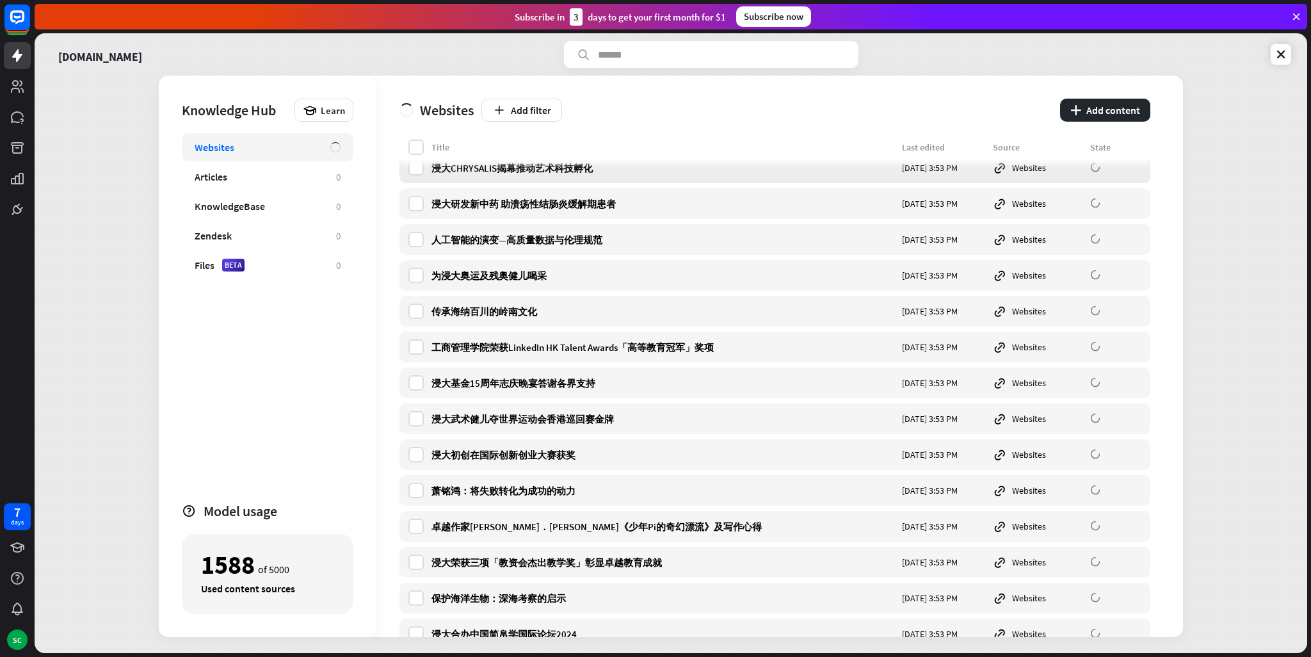
drag, startPoint x: 1081, startPoint y: 186, endPoint x: 1083, endPoint y: 172, distance: 14.3
click at [1083, 172] on div "浸大CHRYSALIS揭幕推动艺术科技孵化 [DATE] 3:53 PM Websites" at bounding box center [775, 167] width 751 height 31
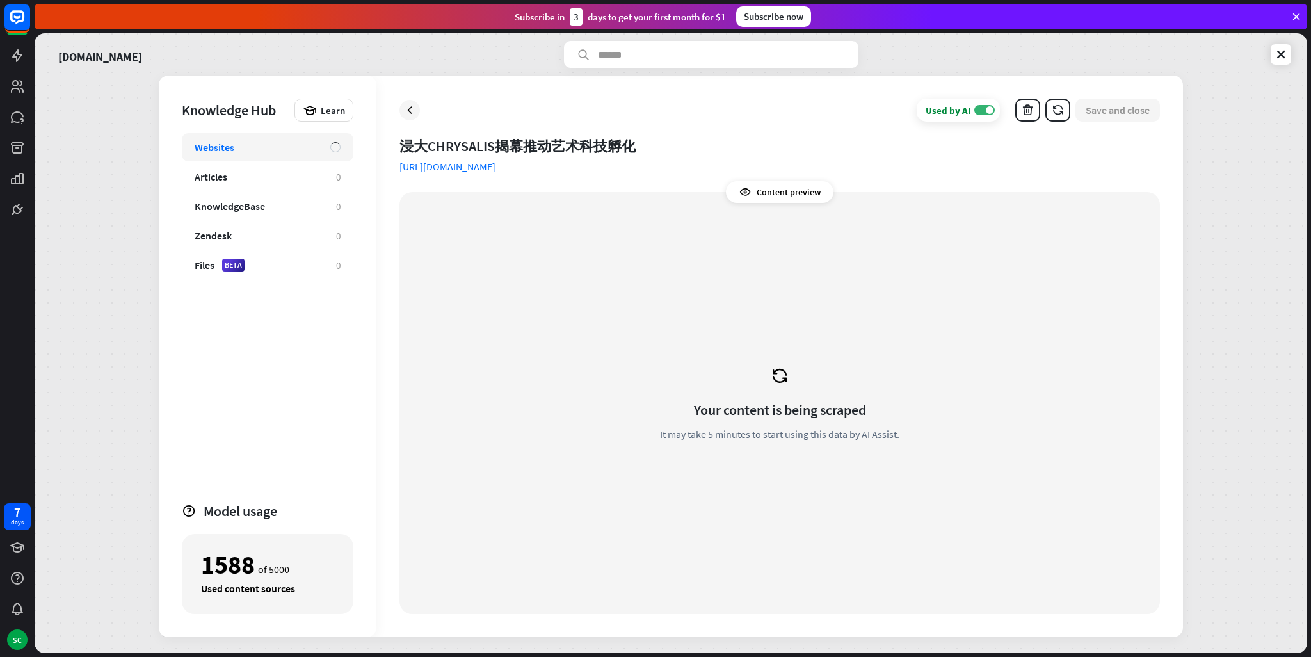
click at [791, 381] on div "Your content is being scraped It may take 5 minutes to start using this data by…" at bounding box center [780, 402] width 730 height 391
click at [752, 364] on div "Your content is being scraped It may take 5 minutes to start using this data by…" at bounding box center [780, 402] width 730 height 391
click at [803, 383] on div "Your content is being scraped It may take 5 minutes to start using this data by…" at bounding box center [780, 402] width 730 height 391
click at [417, 117] on div "Used by AI ON Save and close" at bounding box center [780, 110] width 761 height 23
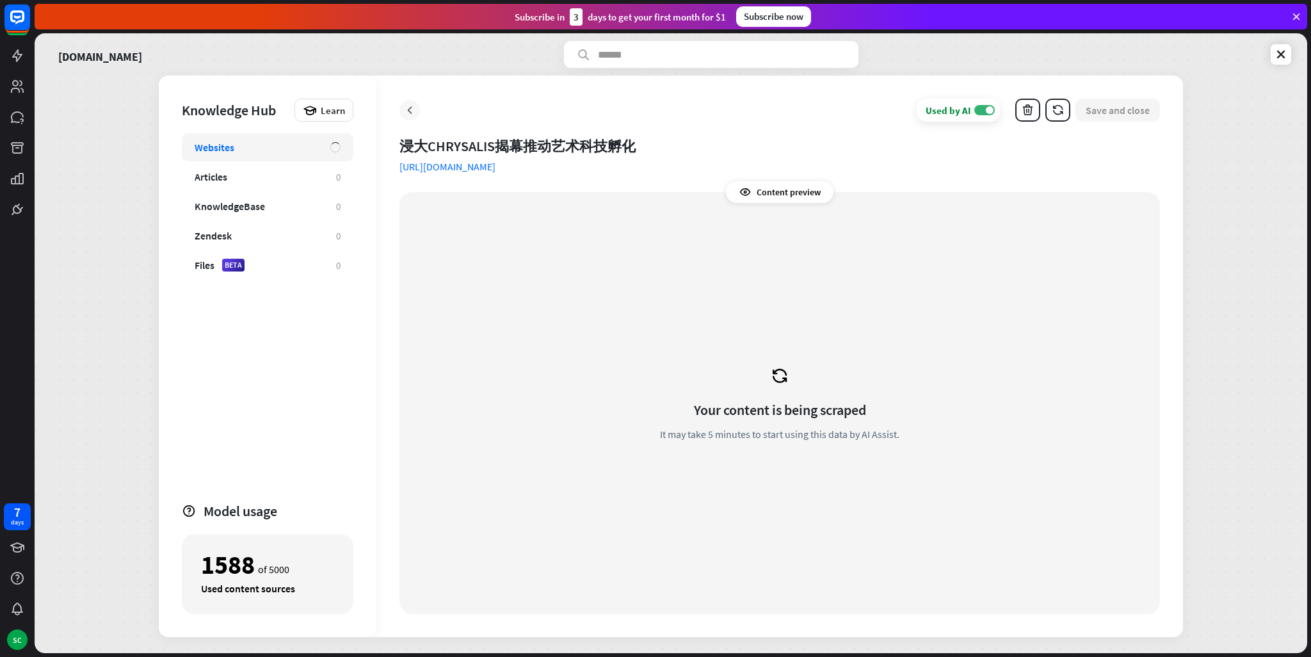
click at [407, 115] on icon at bounding box center [409, 110] width 13 height 13
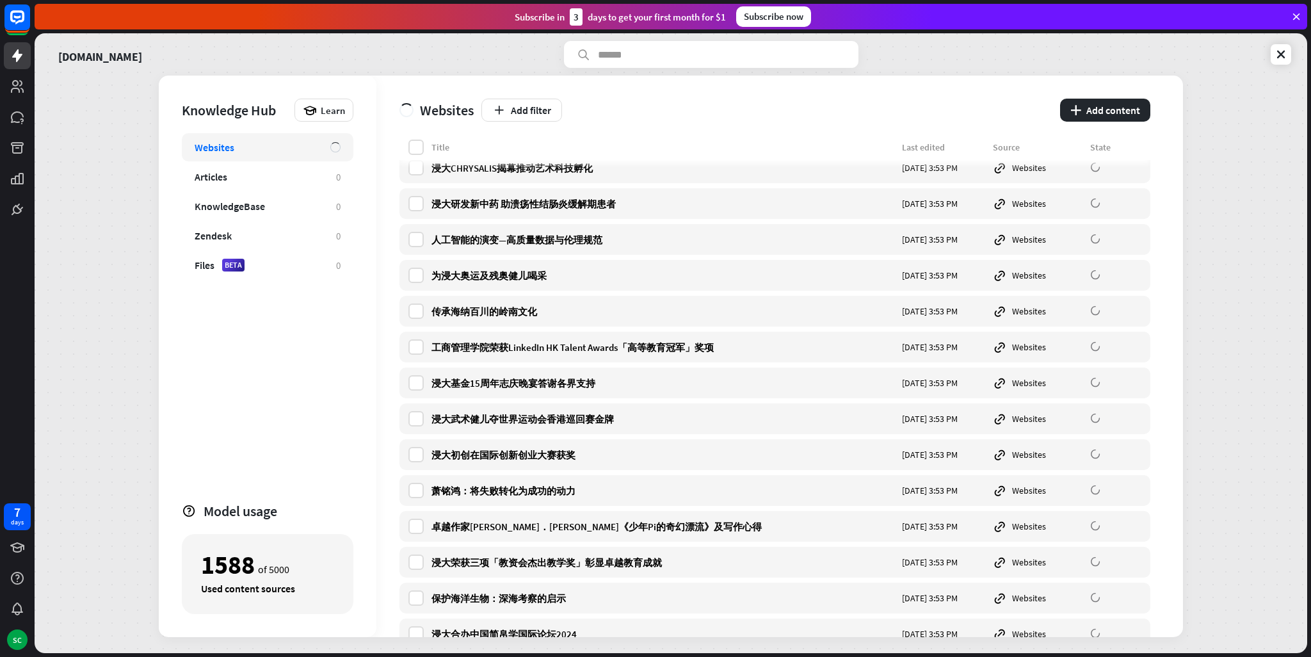
click at [397, 59] on div "[DOMAIN_NAME]" at bounding box center [671, 54] width 1241 height 27
click at [1282, 58] on icon at bounding box center [1281, 54] width 13 height 13
